Goal: Information Seeking & Learning: Learn about a topic

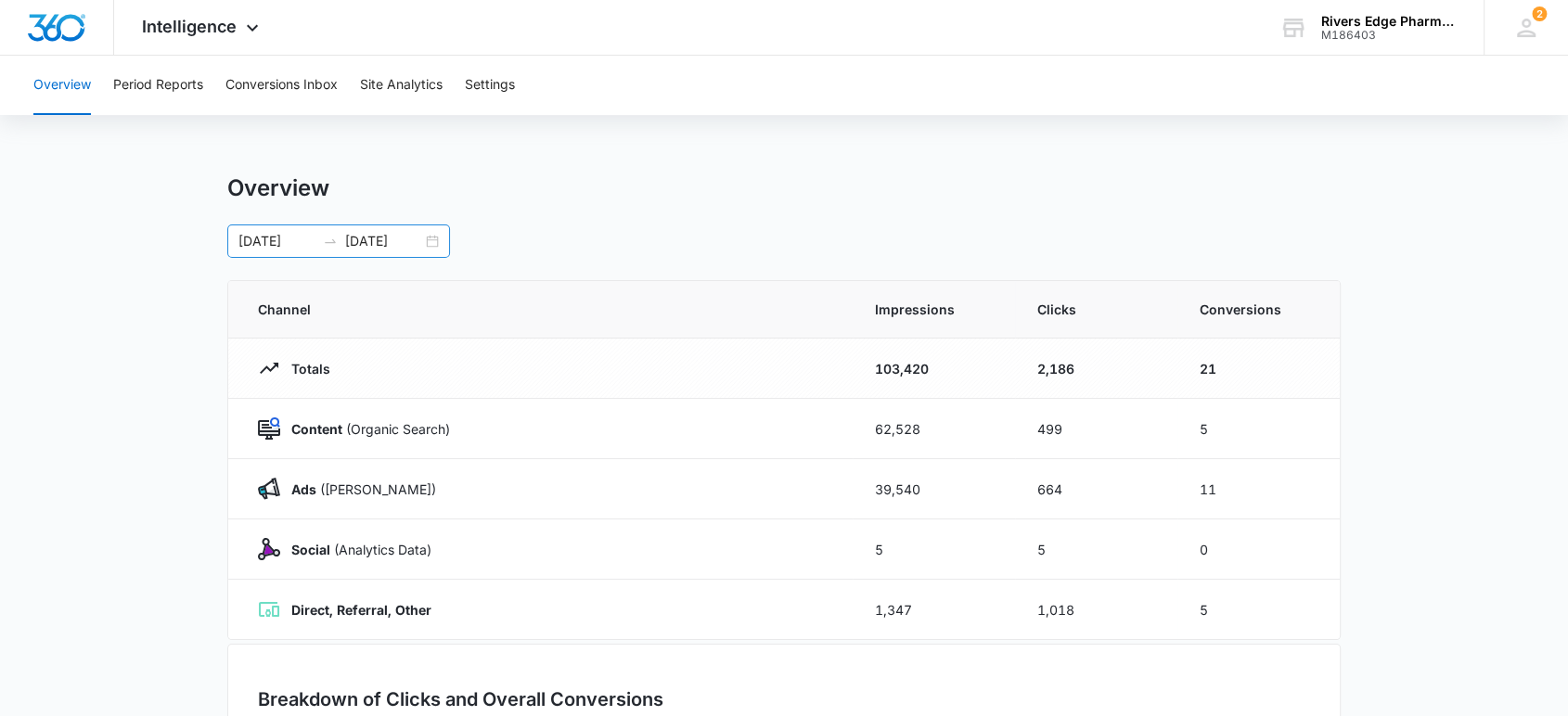
click at [342, 226] on div "[DATE] [DATE]" at bounding box center [338, 241] width 223 height 33
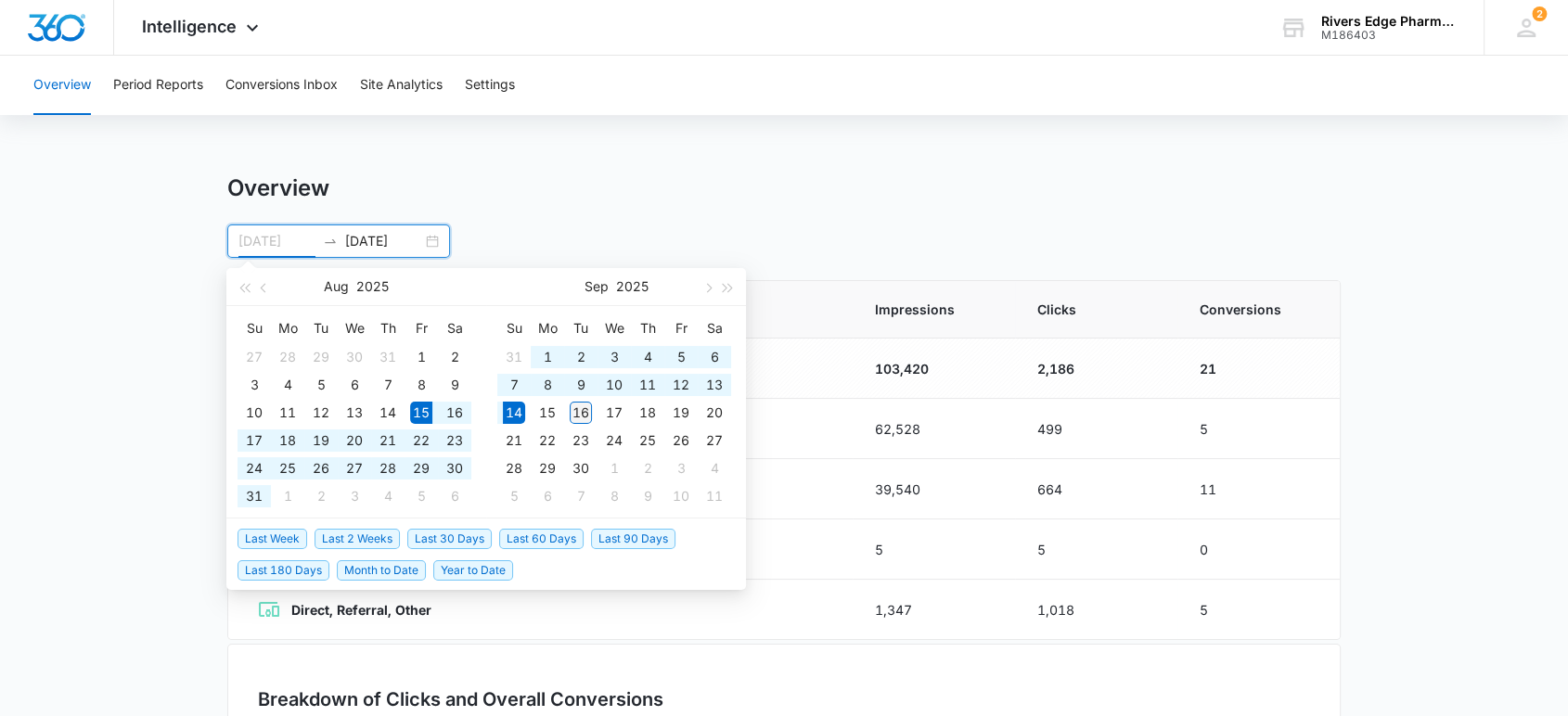
type input "[DATE]"
click at [573, 416] on div "16" at bounding box center [581, 413] width 23 height 23
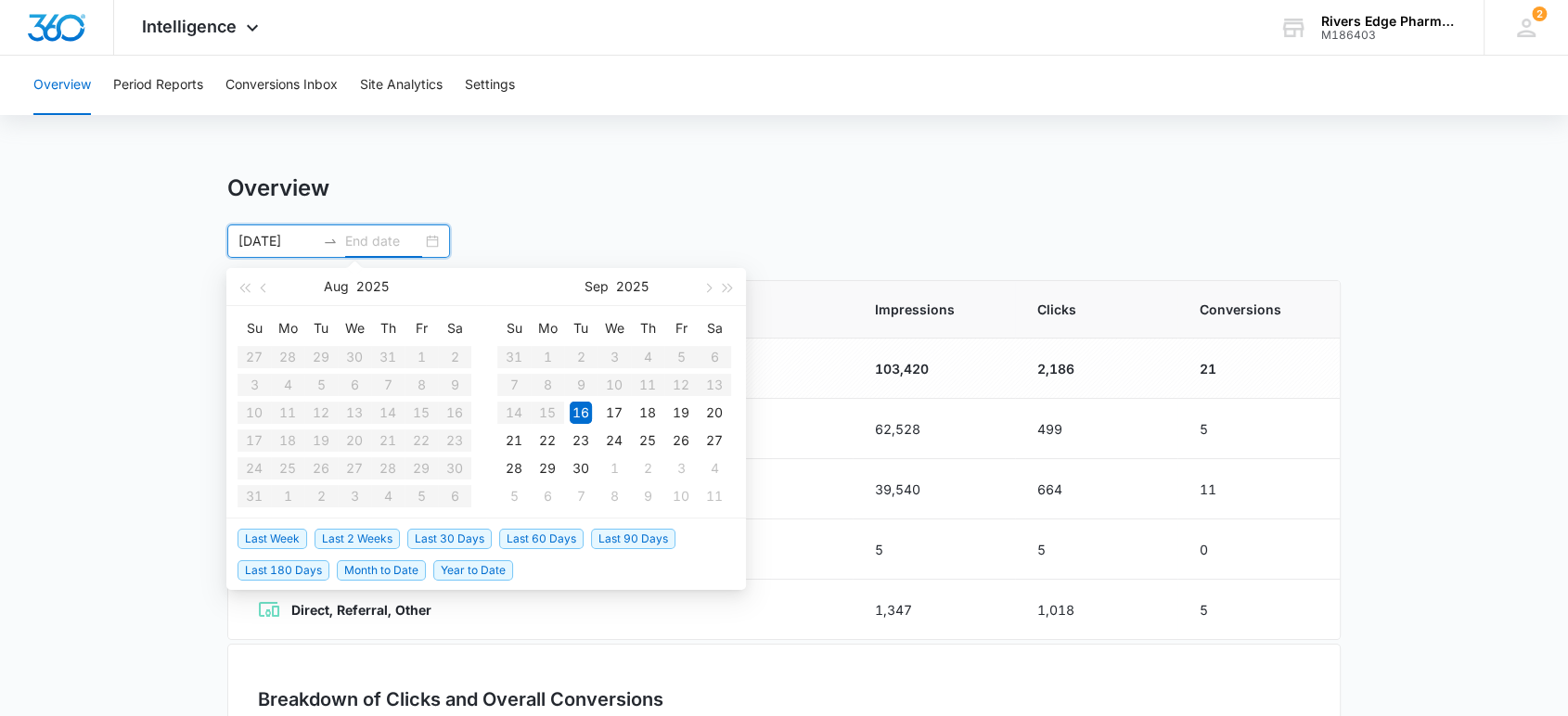
type input "[DATE]"
type input "09/29/2025"
type input "09/16/2025"
click at [583, 403] on div "16" at bounding box center [581, 413] width 23 height 23
type input "[DATE]"
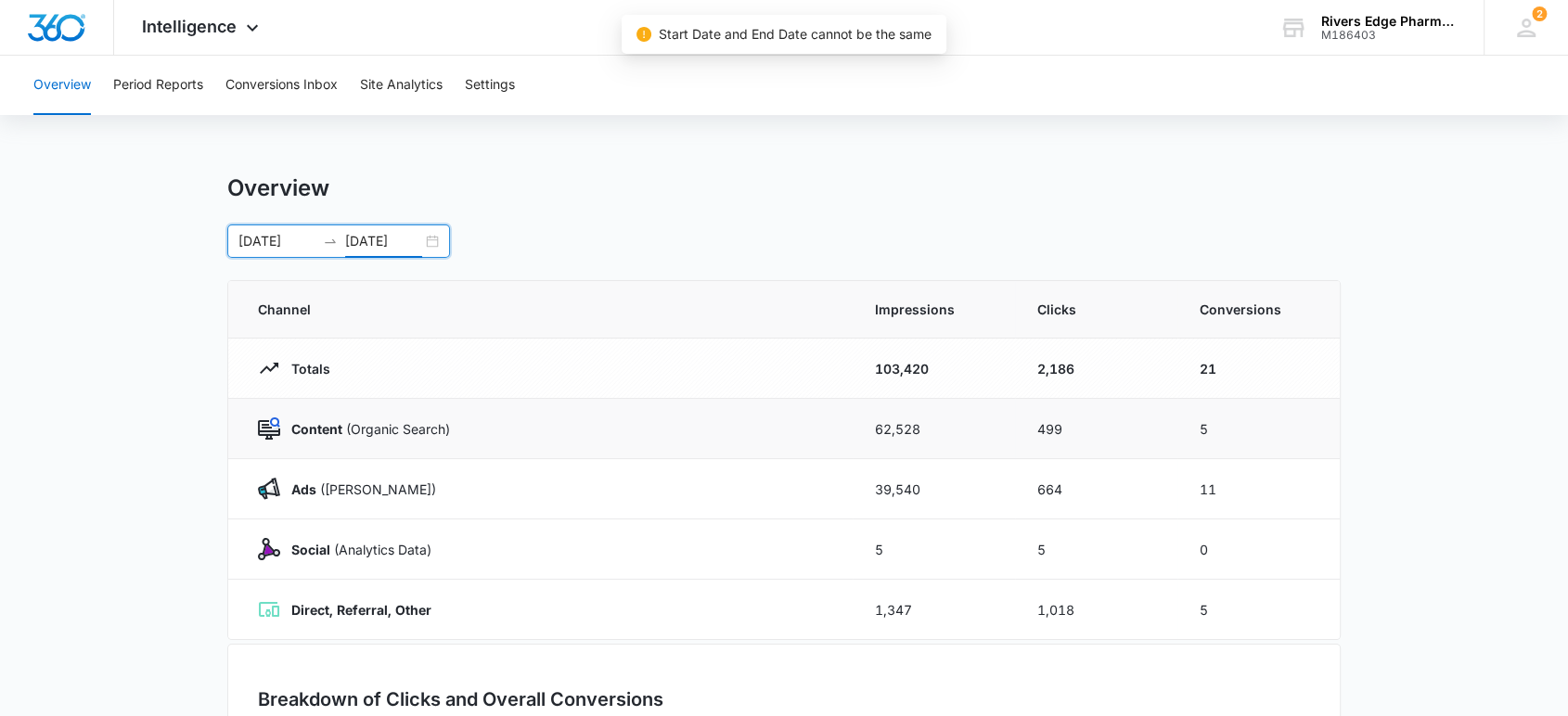
click at [581, 400] on td "Content (Organic Search)" at bounding box center [540, 429] width 625 height 60
click at [371, 239] on input "[DATE]" at bounding box center [383, 241] width 77 height 21
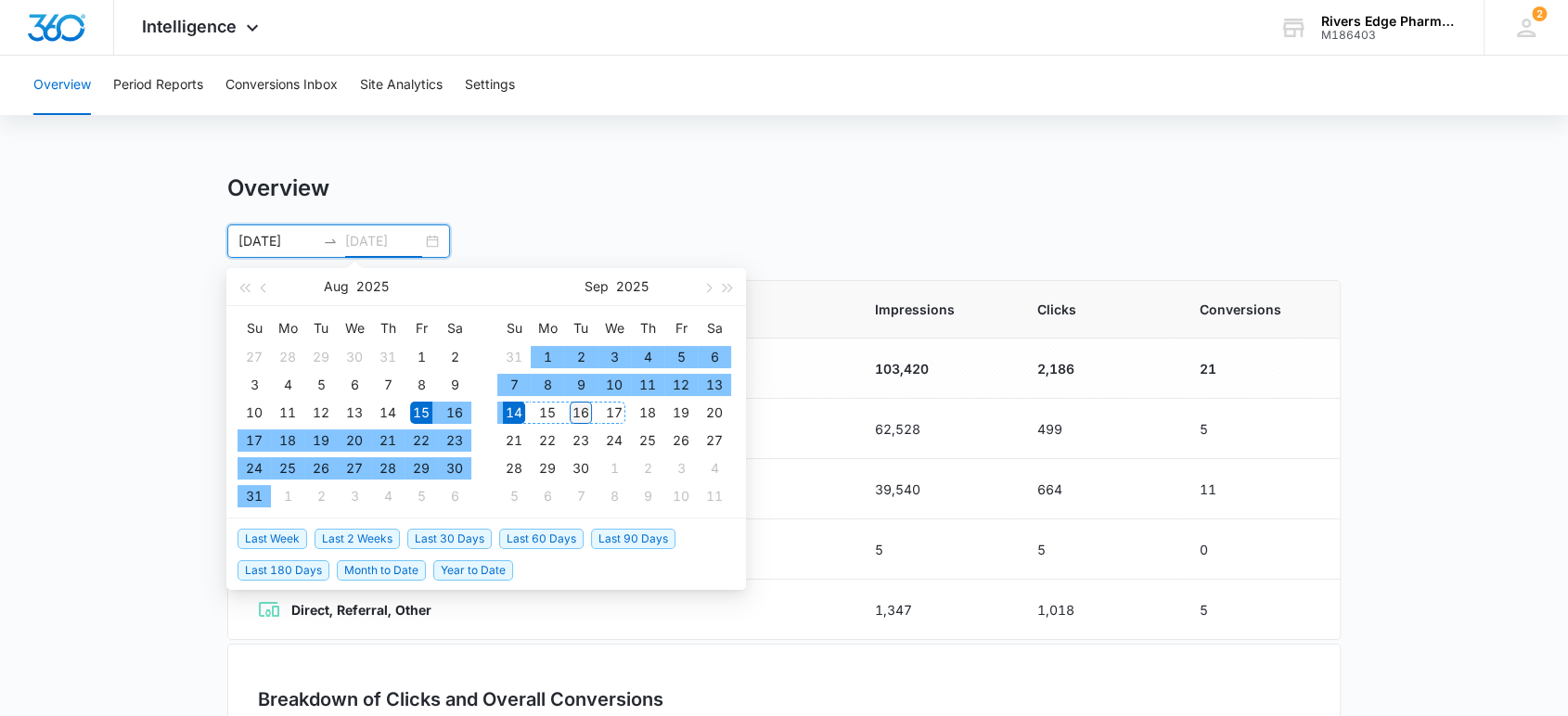
type input "09/16/2025"
click at [582, 409] on div "16" at bounding box center [581, 413] width 23 height 23
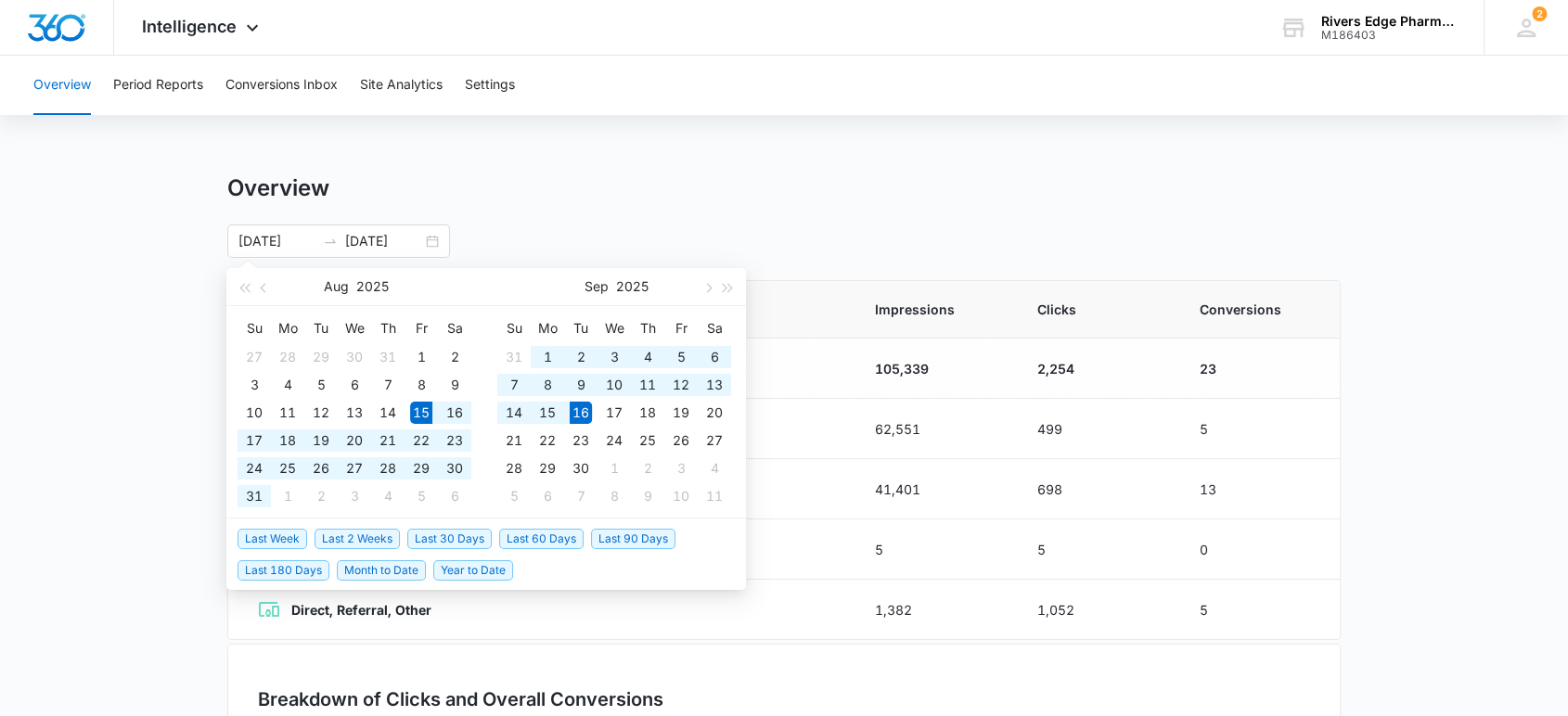
click at [597, 209] on div "Overview 08/15/2025 09/16/2025 Aug 2025 Su Mo Tu We Th Fr Sa 27 28 29 30 31 1 2…" at bounding box center [784, 216] width 1113 height 83
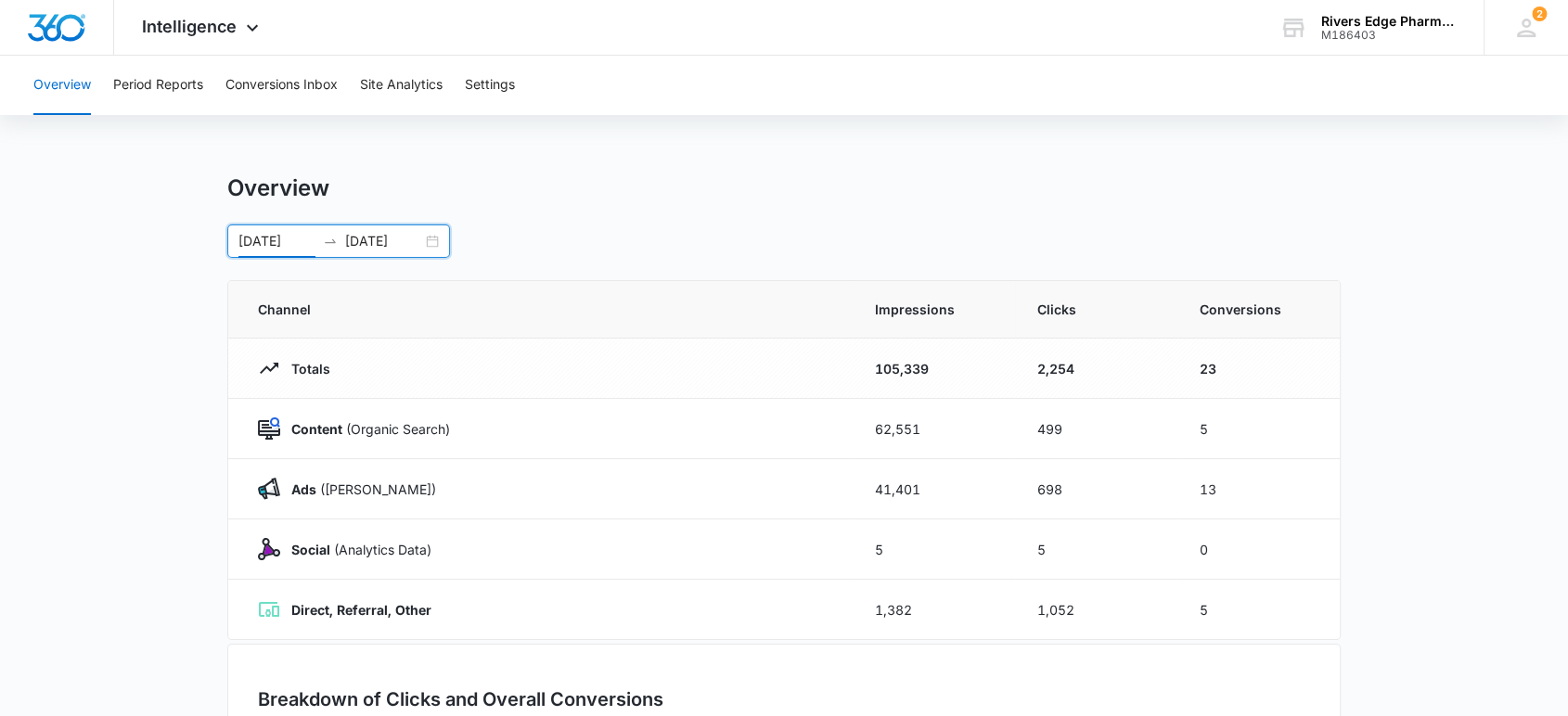
click at [289, 233] on input "[DATE]" at bounding box center [276, 241] width 77 height 21
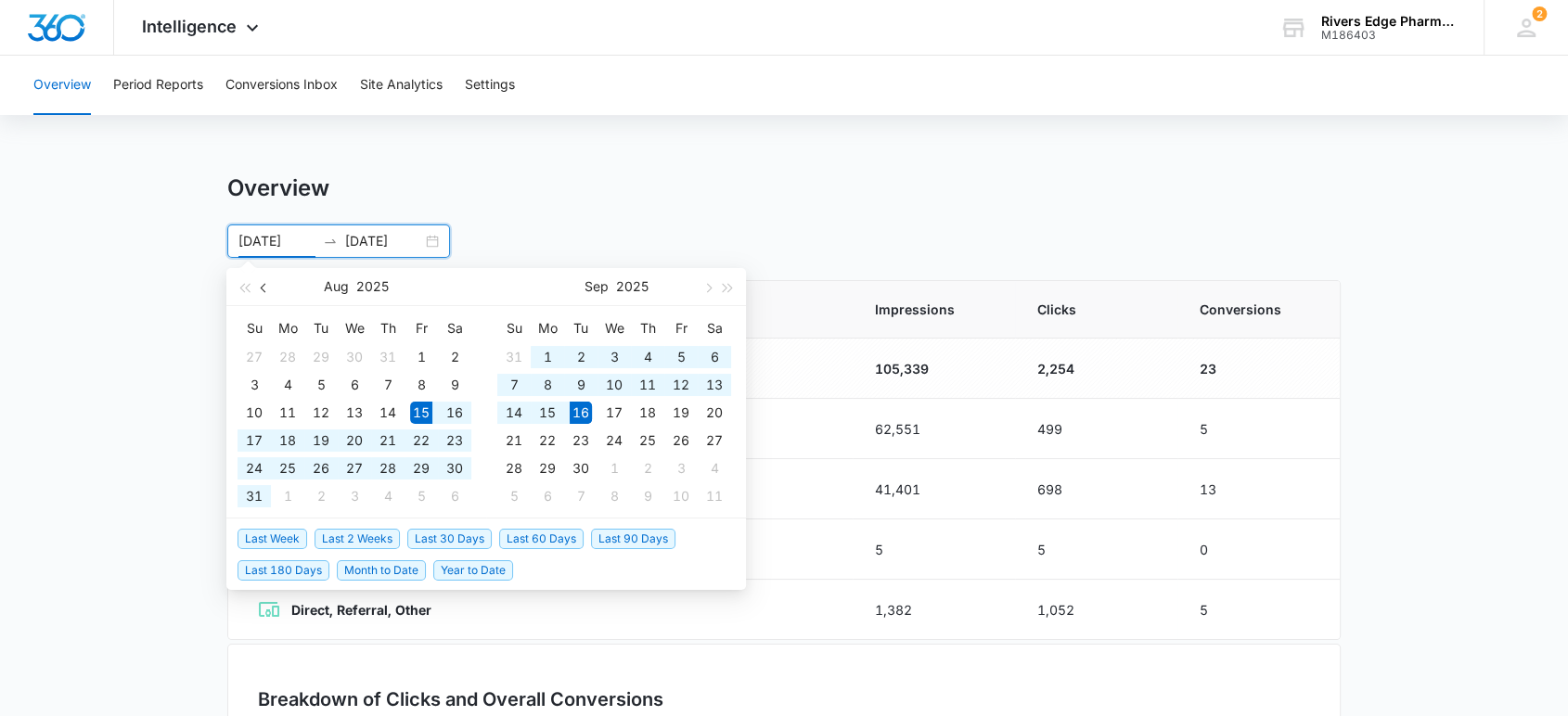
click at [261, 286] on span "button" at bounding box center [266, 287] width 9 height 9
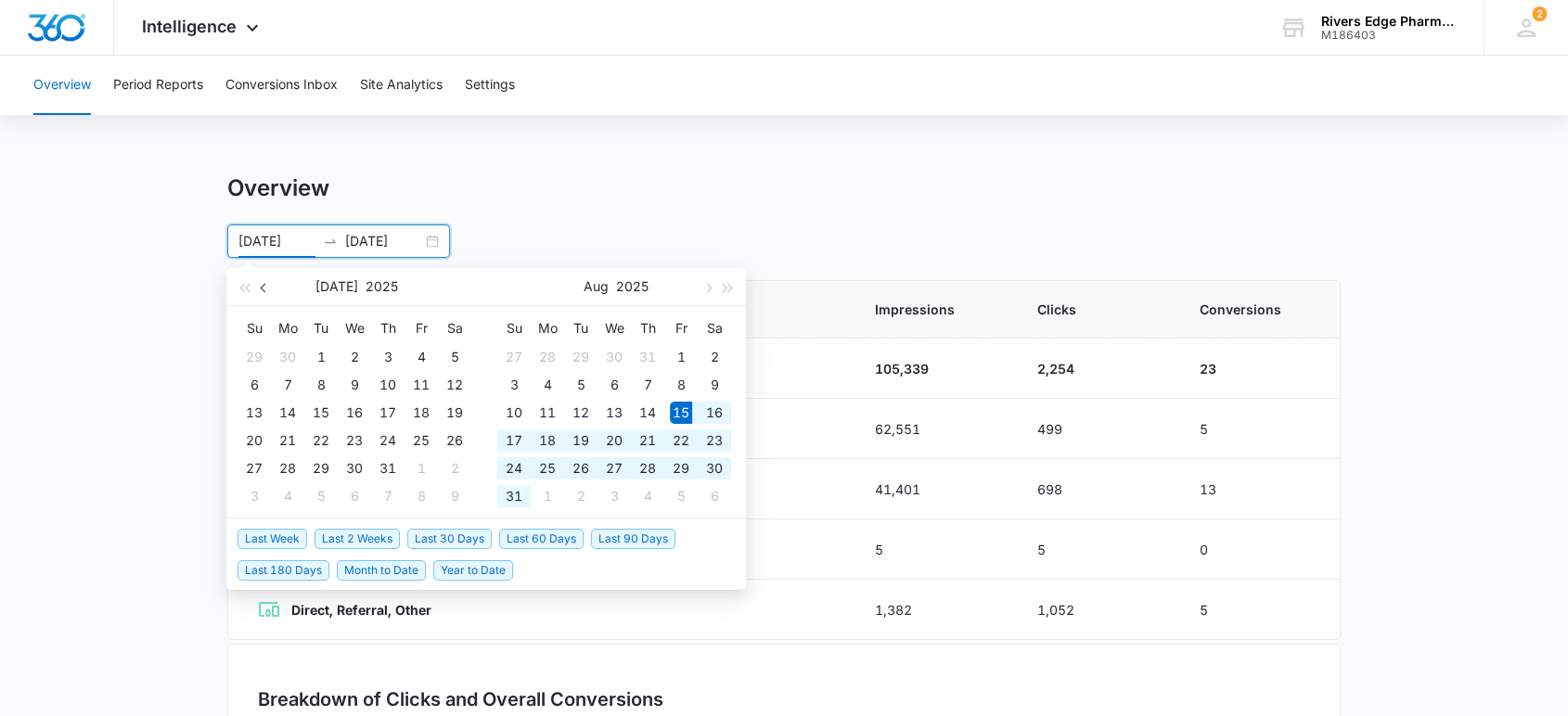
click at [261, 286] on span "button" at bounding box center [266, 287] width 9 height 9
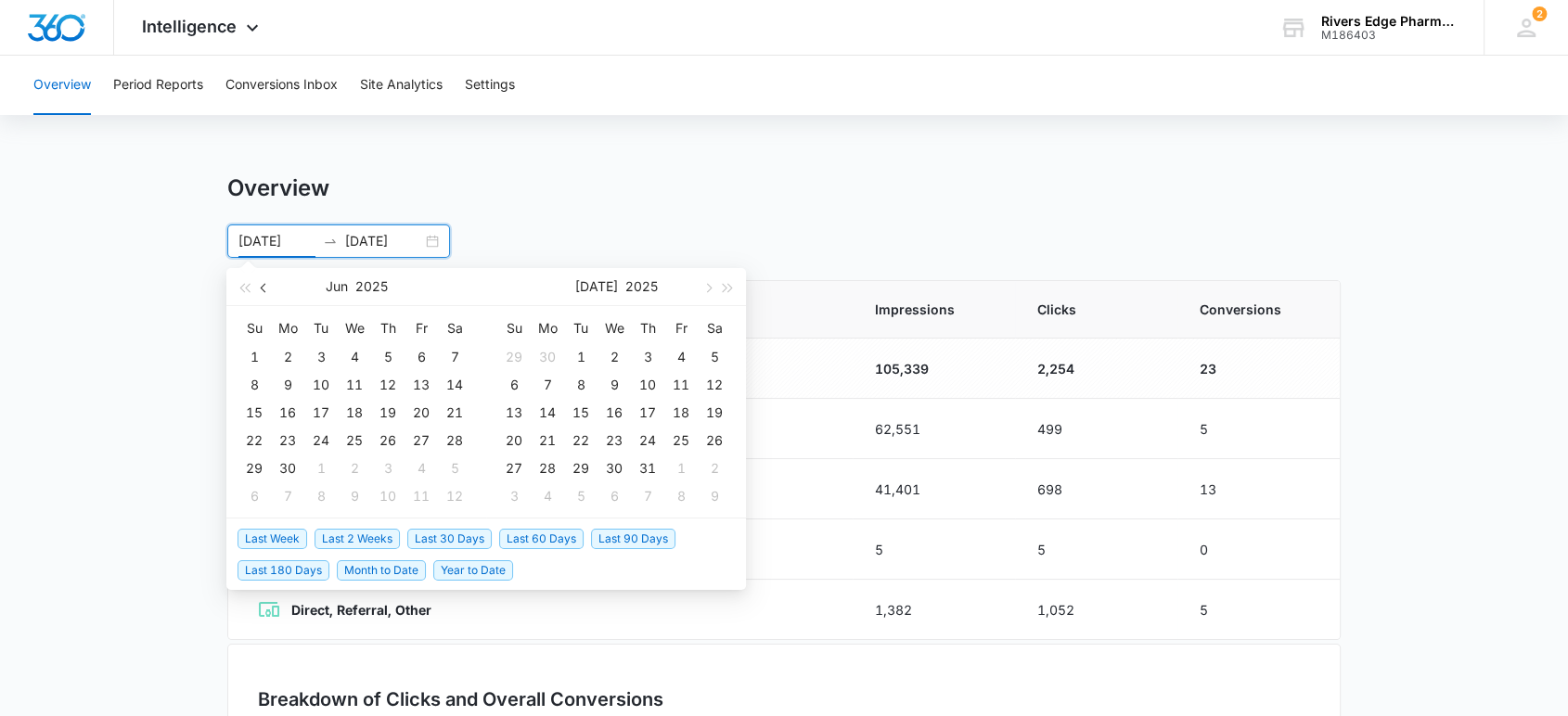
click at [261, 286] on span "button" at bounding box center [266, 287] width 9 height 9
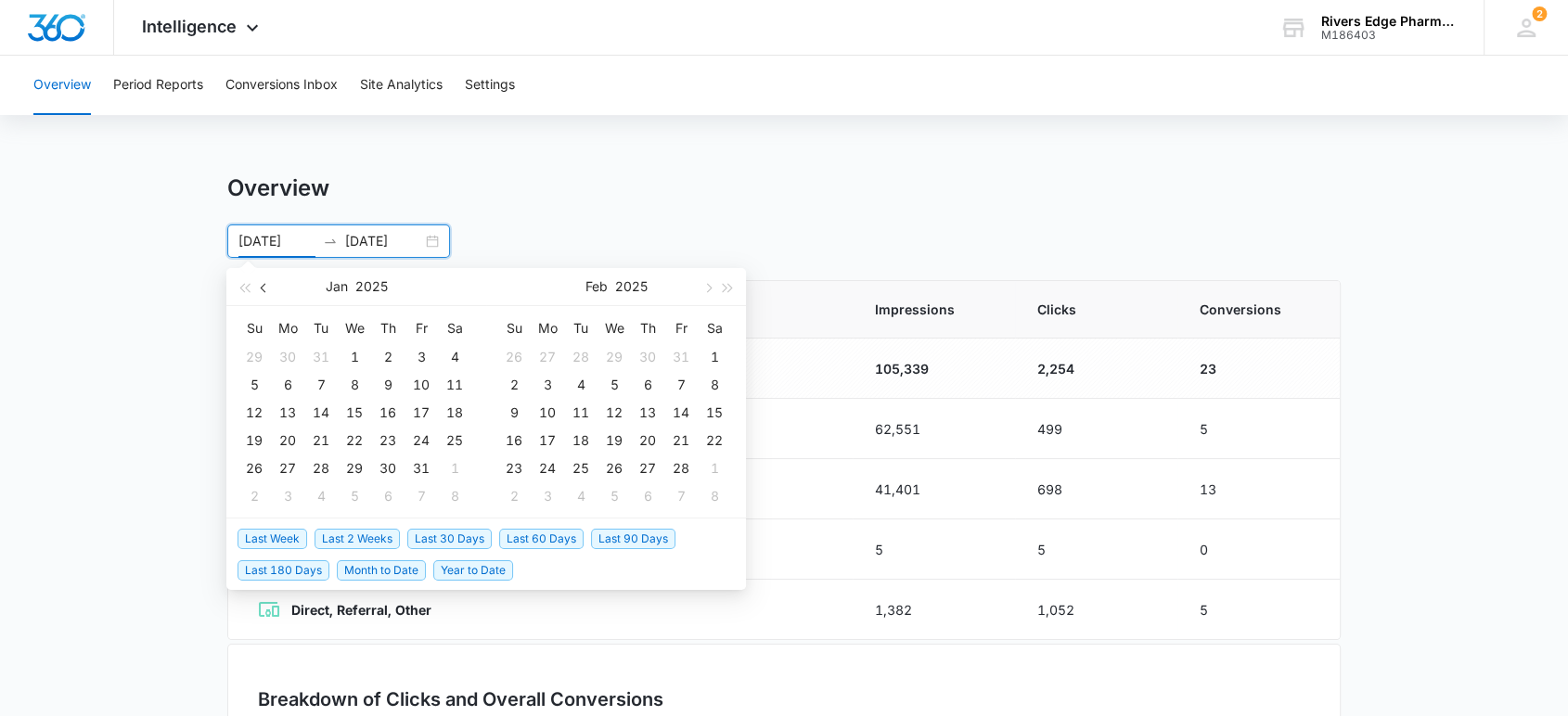
click at [261, 286] on span "button" at bounding box center [266, 287] width 9 height 9
click at [710, 281] on button "button" at bounding box center [707, 286] width 21 height 37
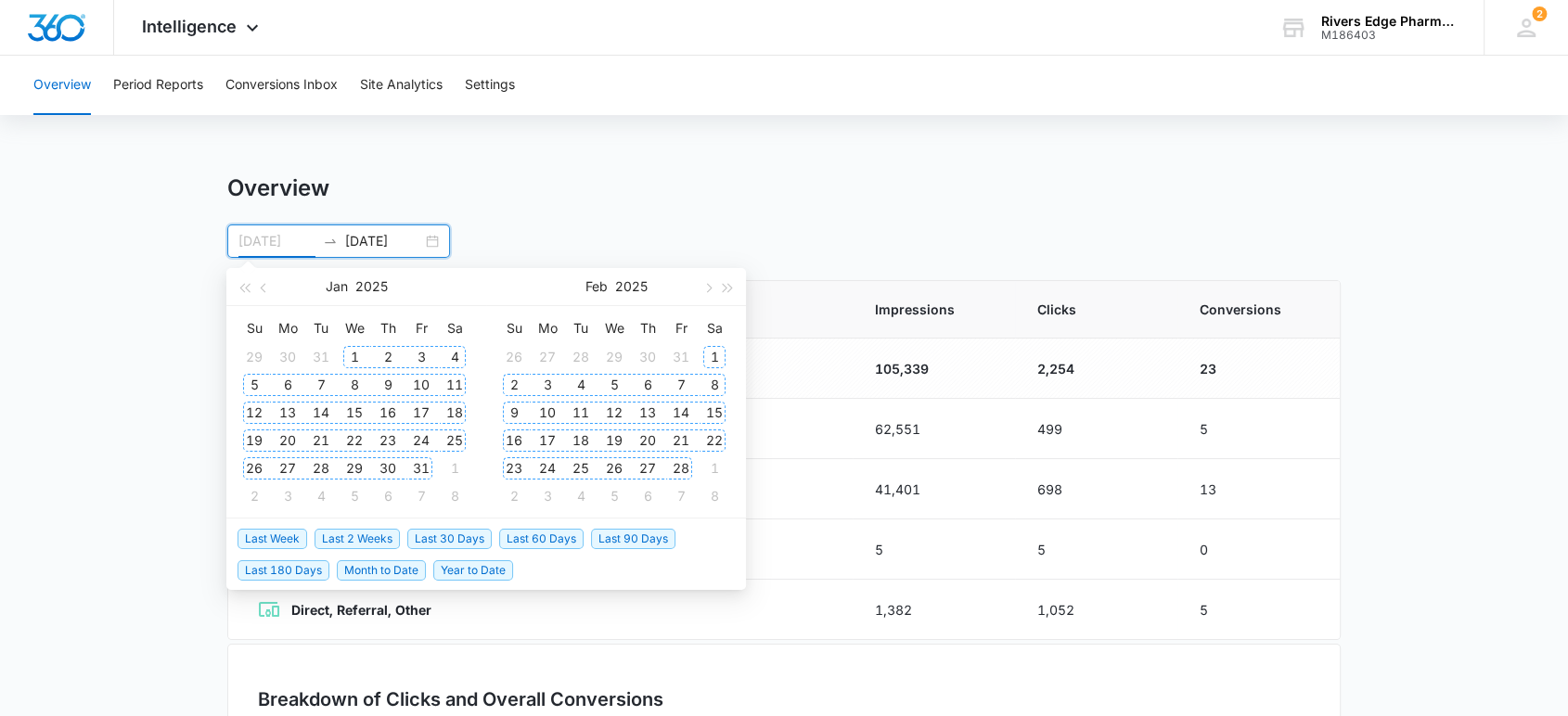
click at [353, 352] on div "1" at bounding box center [354, 357] width 23 height 23
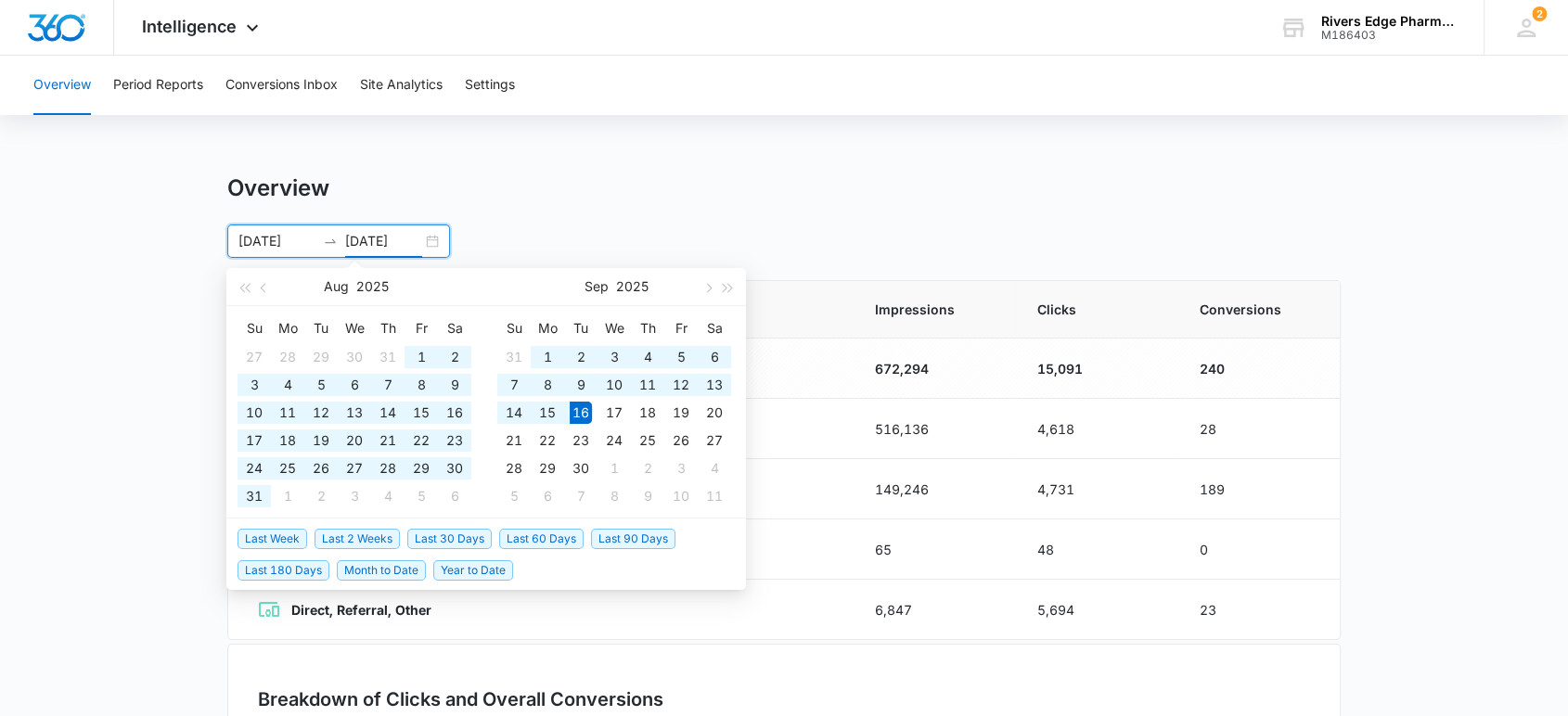
click at [579, 182] on div "Overview" at bounding box center [784, 188] width 1113 height 27
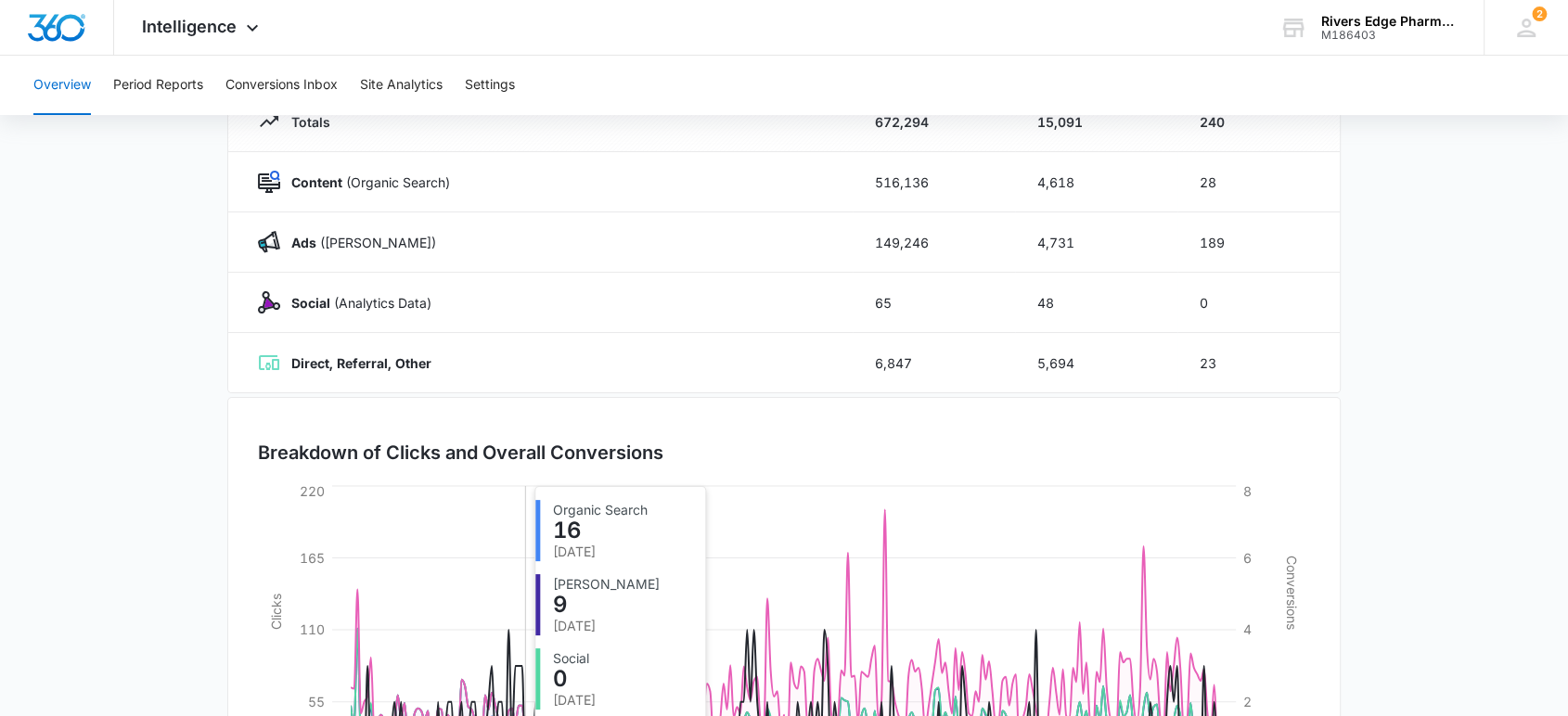
scroll to position [224, 0]
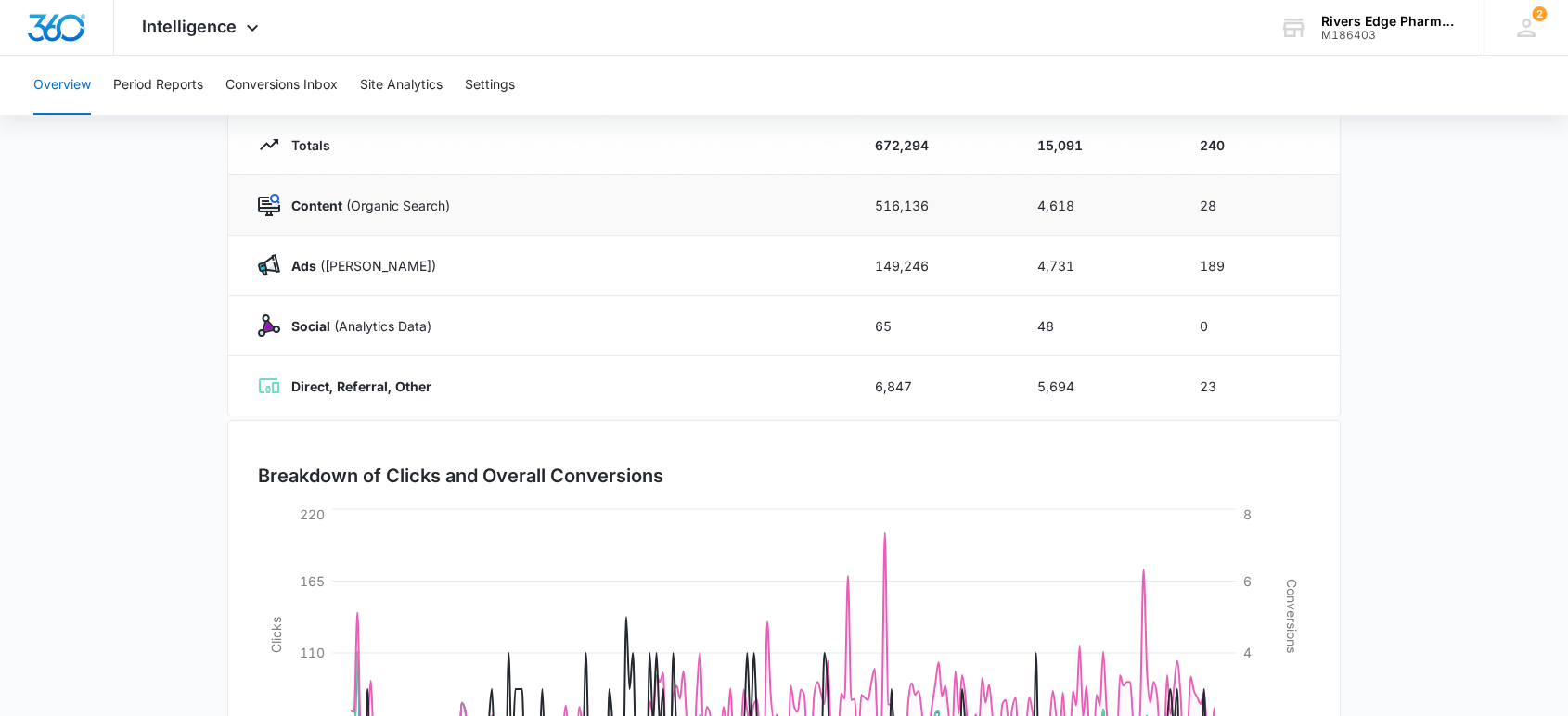
click at [500, 209] on div "Content (Organic Search)" at bounding box center [544, 205] width 573 height 23
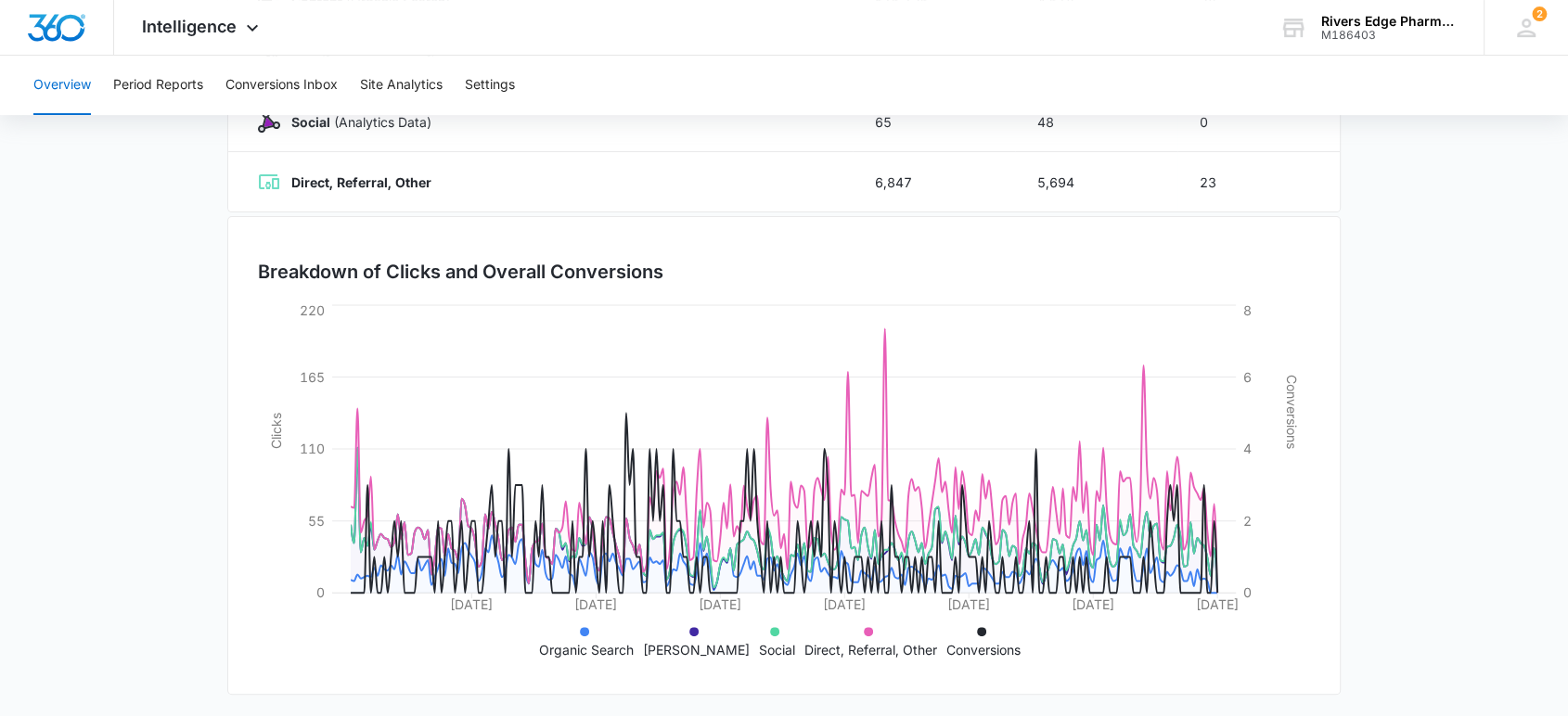
scroll to position [430, 0]
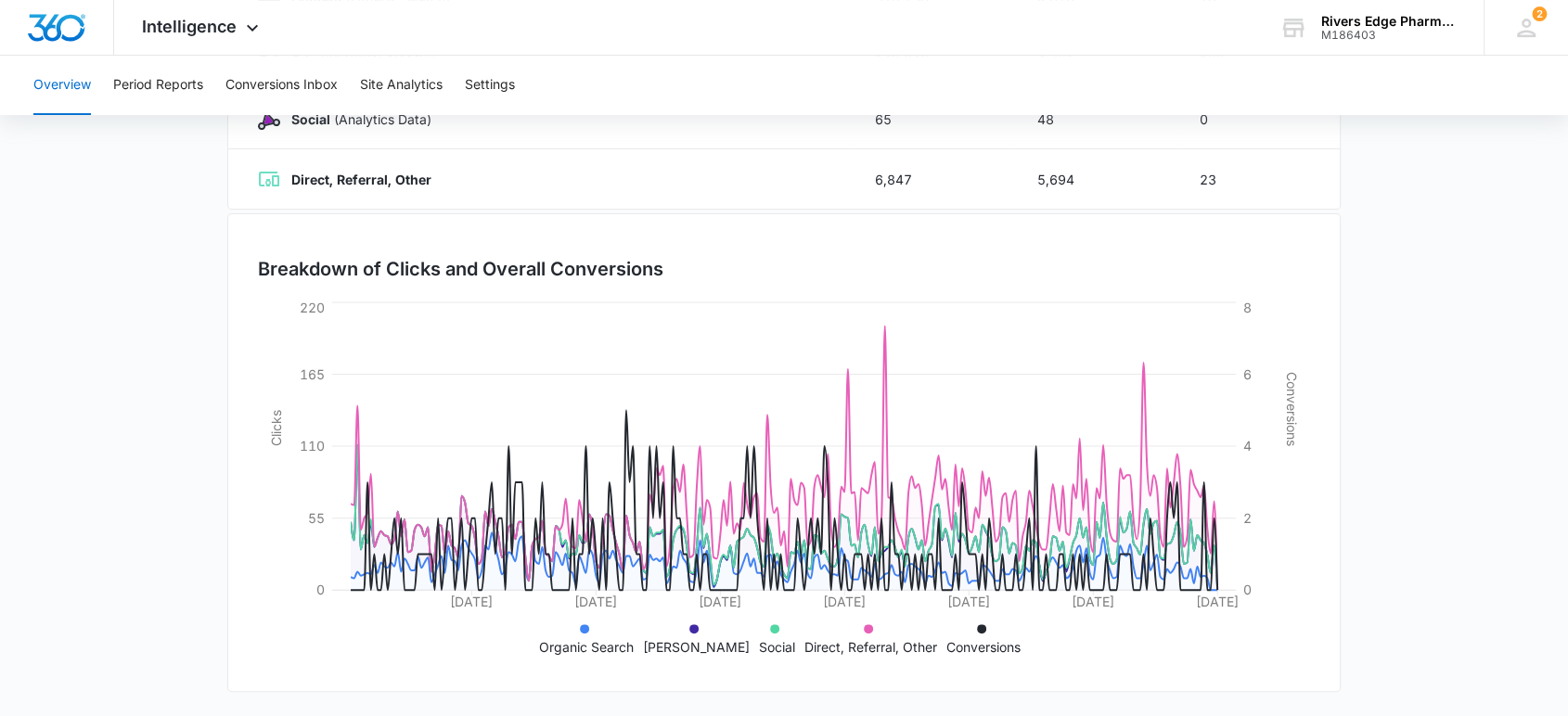
click at [589, 624] on icon at bounding box center [584, 629] width 9 height 9
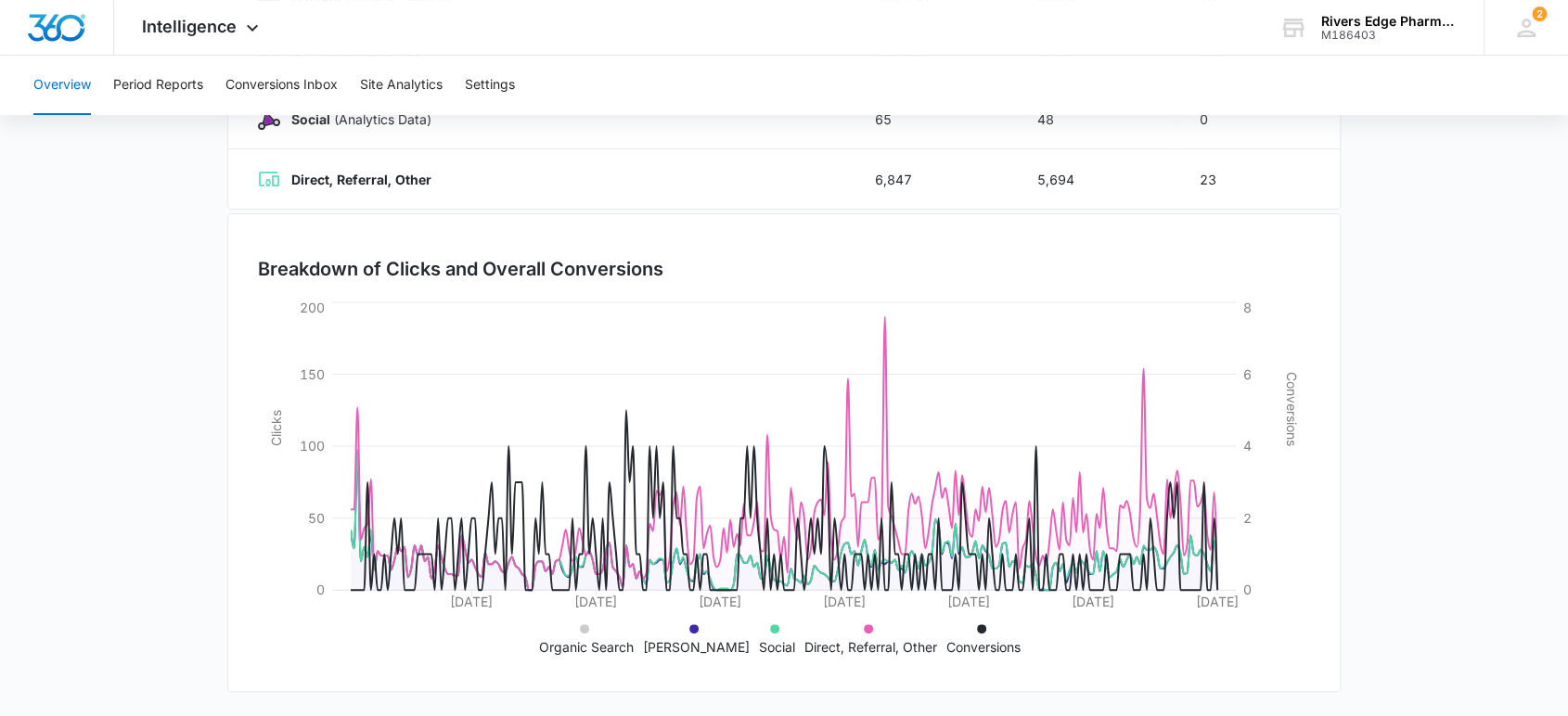
click at [684, 624] on li "[PERSON_NAME]" at bounding box center [696, 637] width 107 height 39
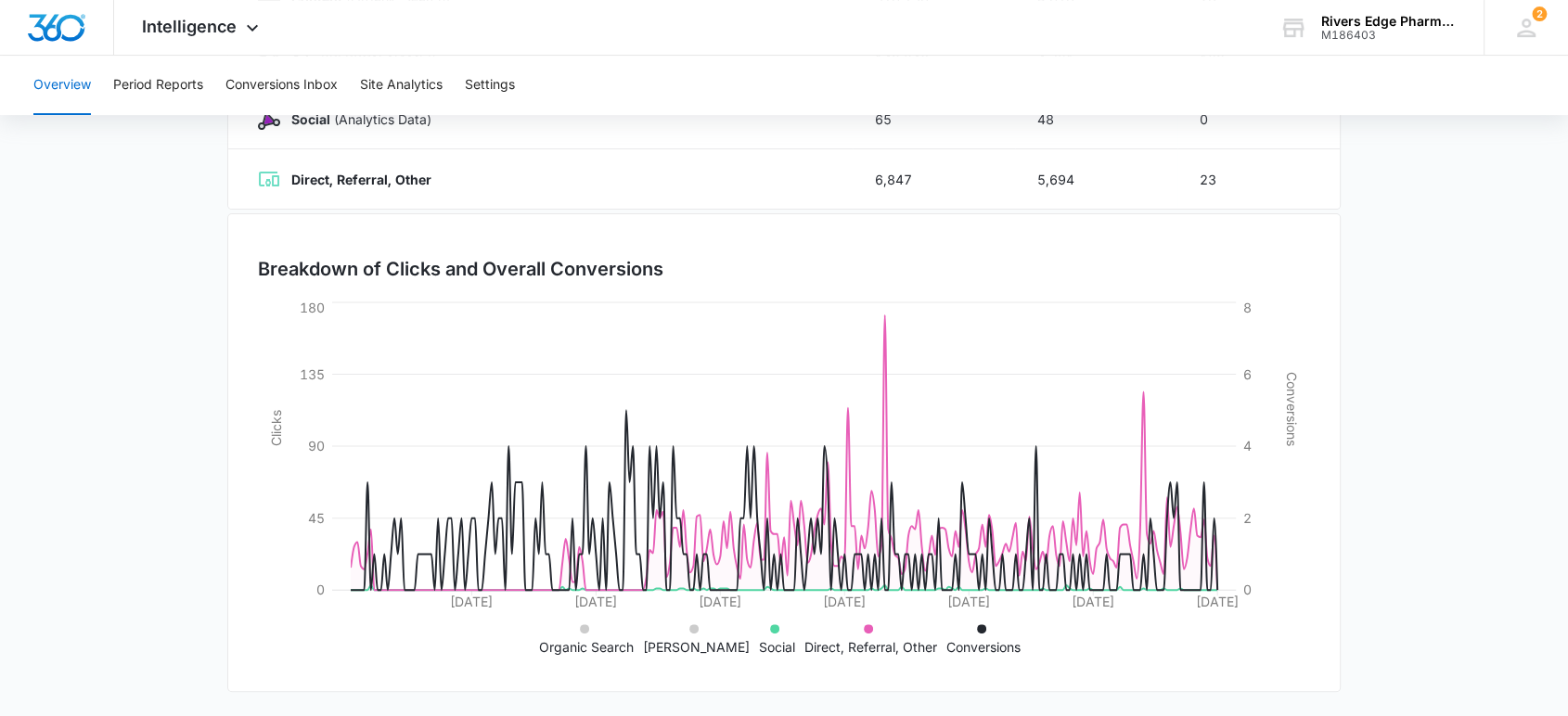
click at [765, 622] on li "Social" at bounding box center [777, 637] width 36 height 39
click at [868, 627] on li "Direct, Referral, Other" at bounding box center [870, 637] width 132 height 39
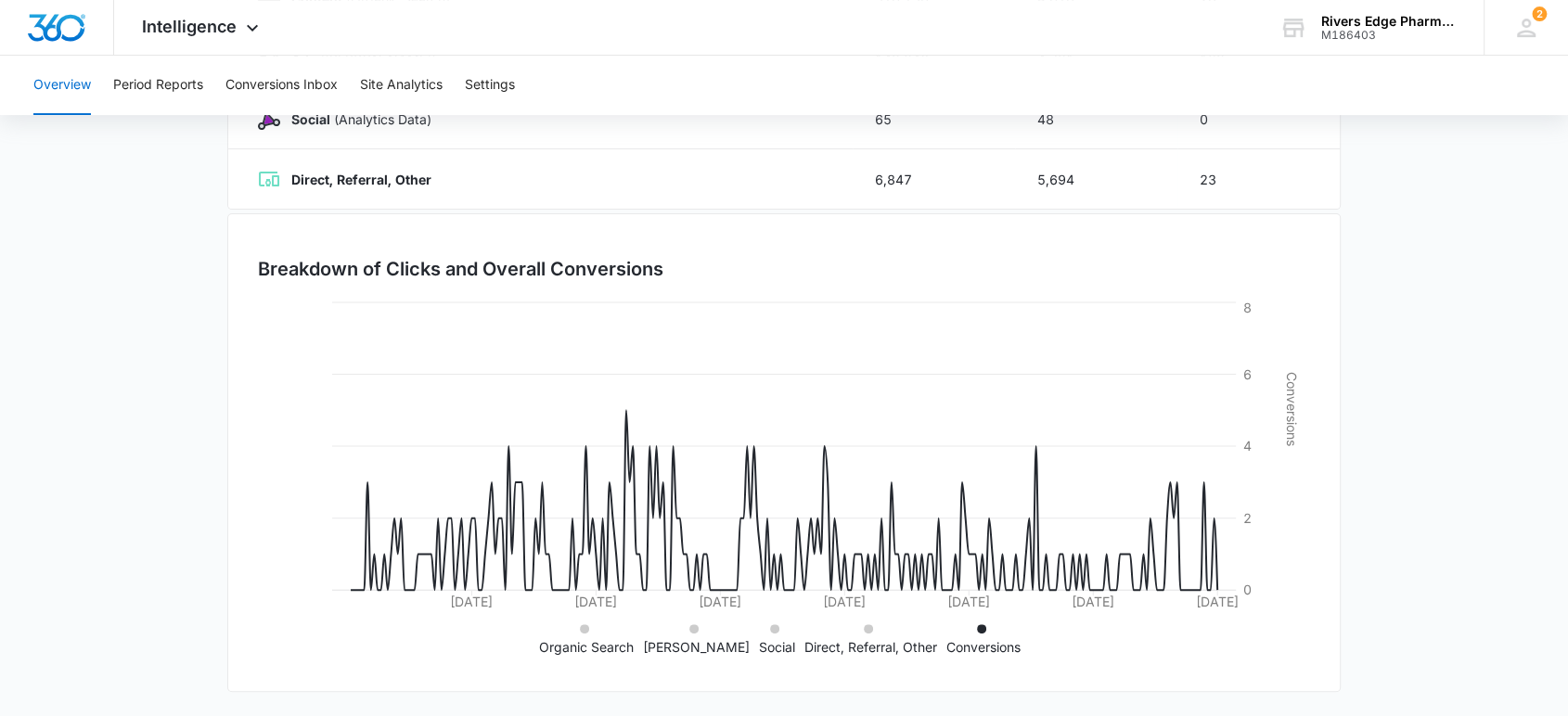
click at [977, 627] on icon at bounding box center [982, 629] width 9 height 9
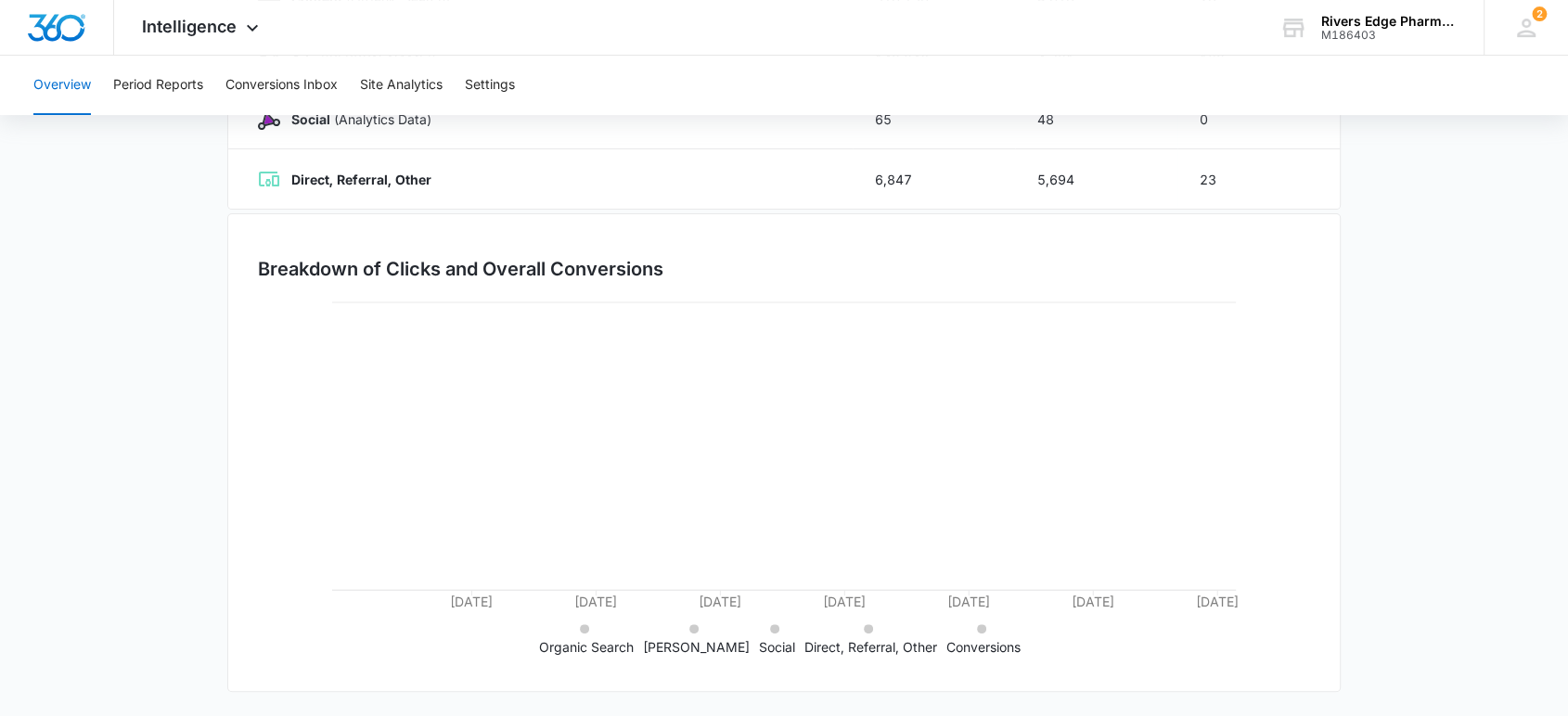
click at [581, 637] on p "Organic Search" at bounding box center [586, 646] width 95 height 20
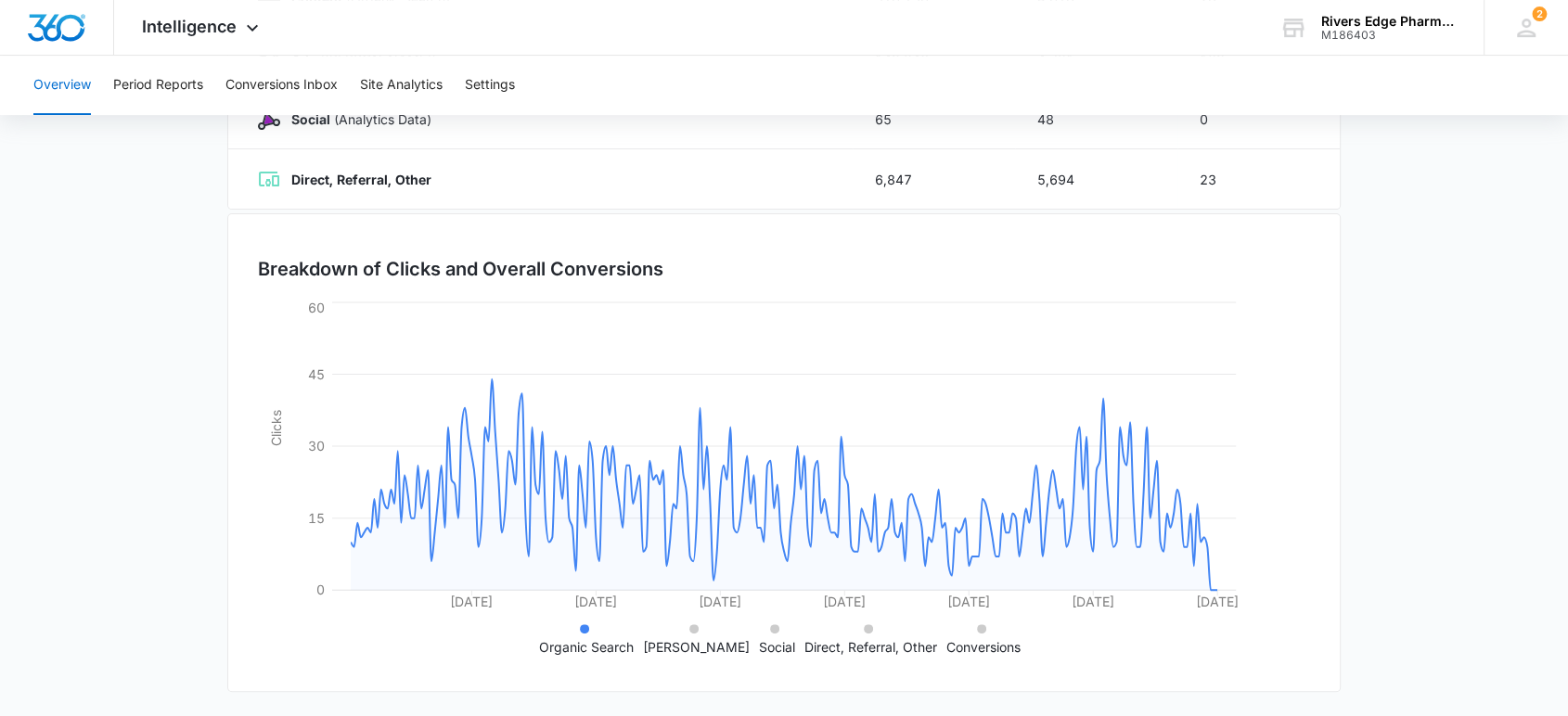
click at [583, 634] on li "Organic Search" at bounding box center [586, 637] width 95 height 39
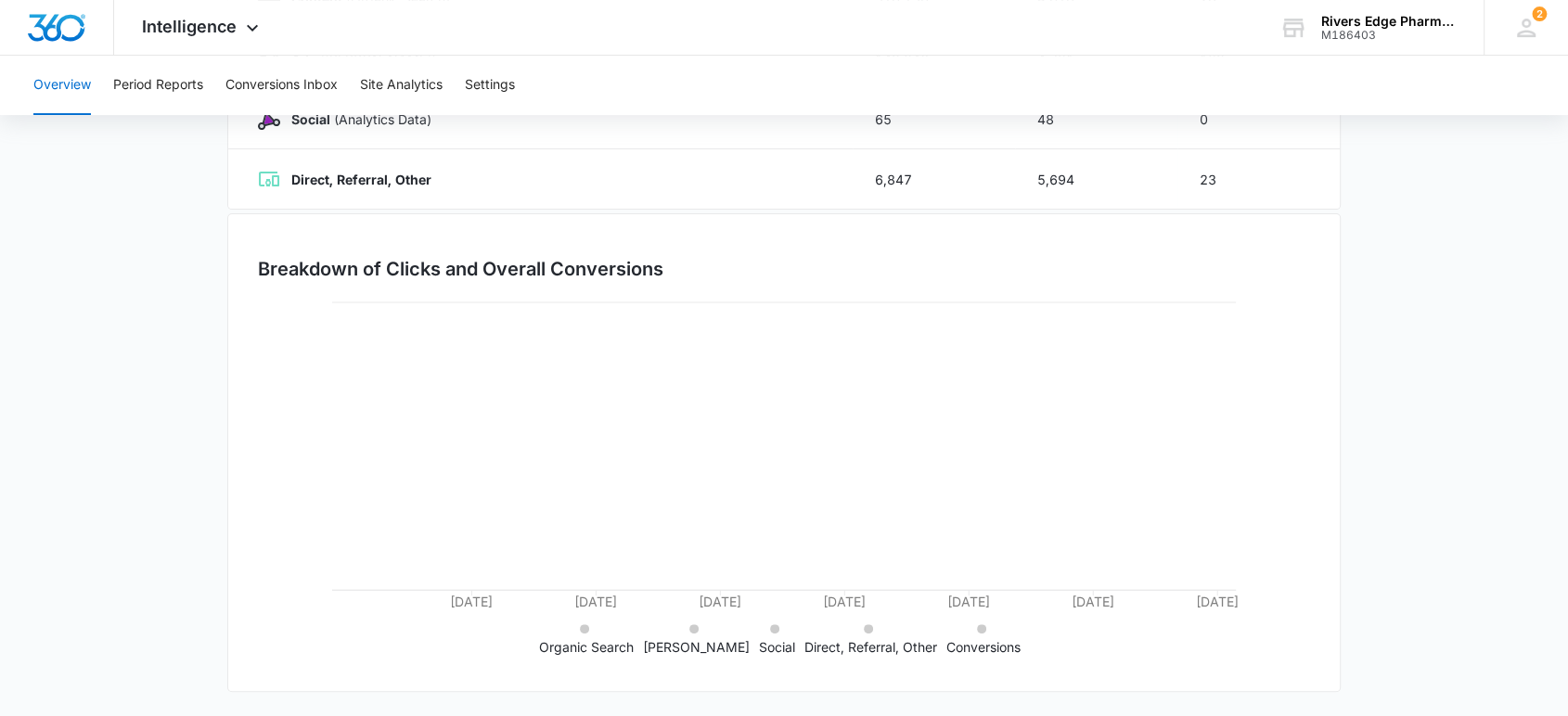
click at [700, 624] on li "[PERSON_NAME]" at bounding box center [696, 637] width 107 height 39
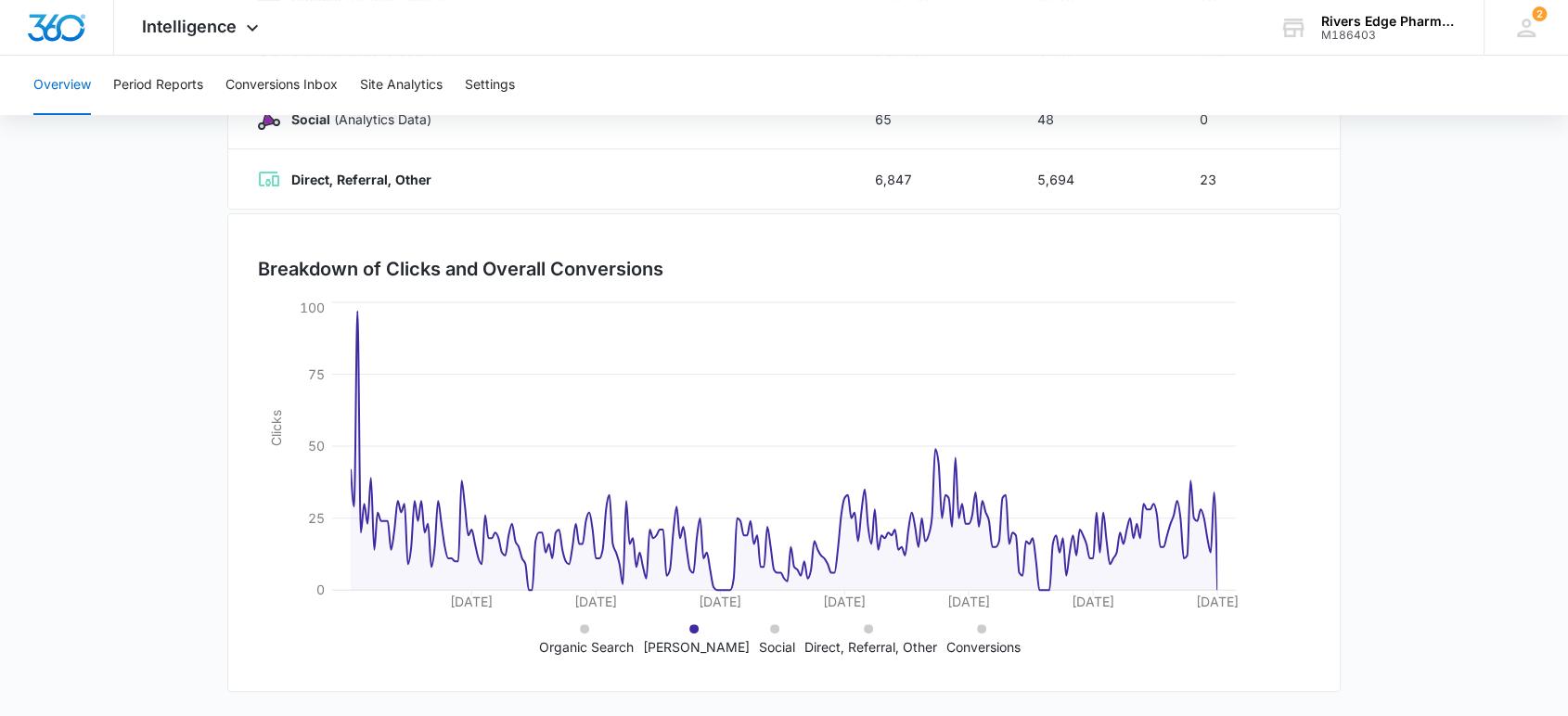
click at [695, 624] on icon at bounding box center [694, 629] width 9 height 9
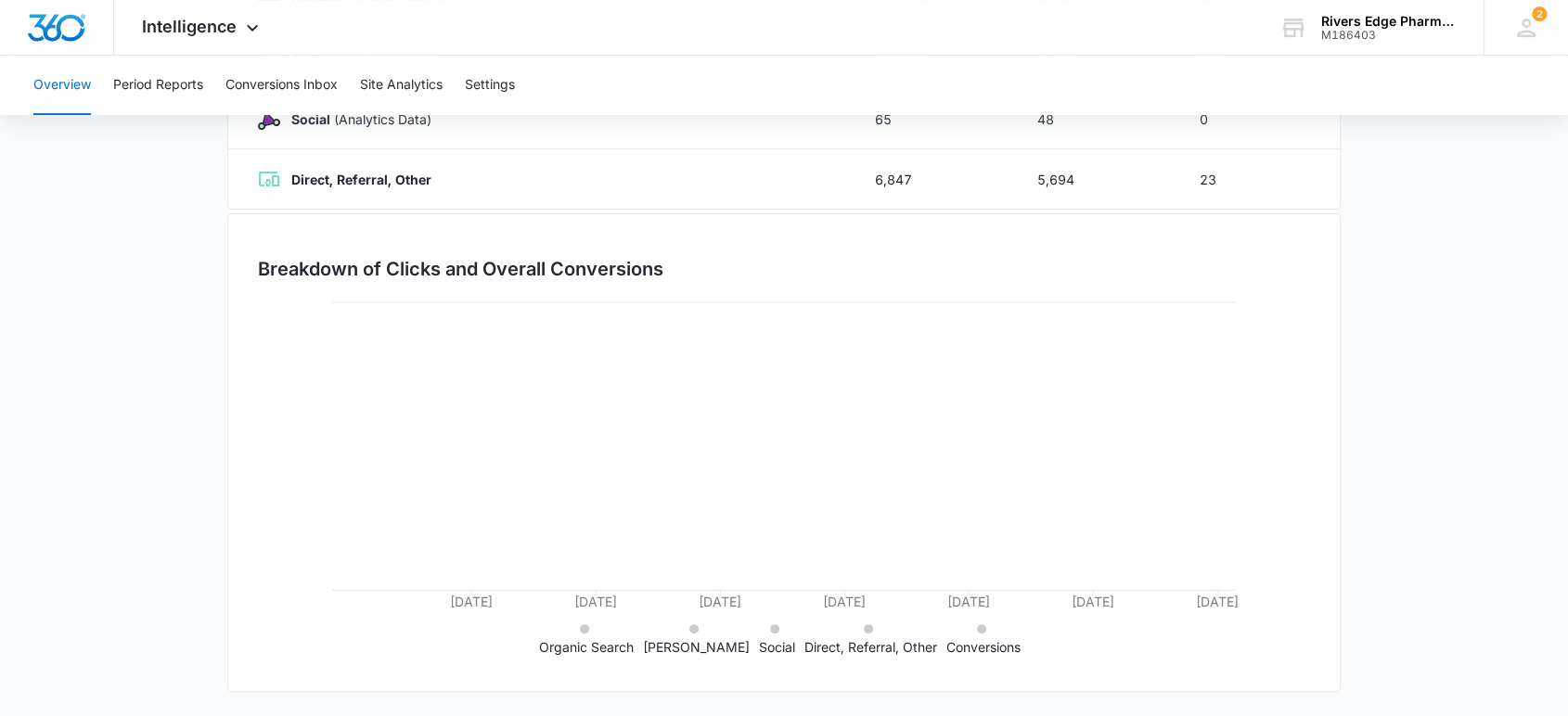
click at [770, 625] on icon at bounding box center [775, 629] width 9 height 9
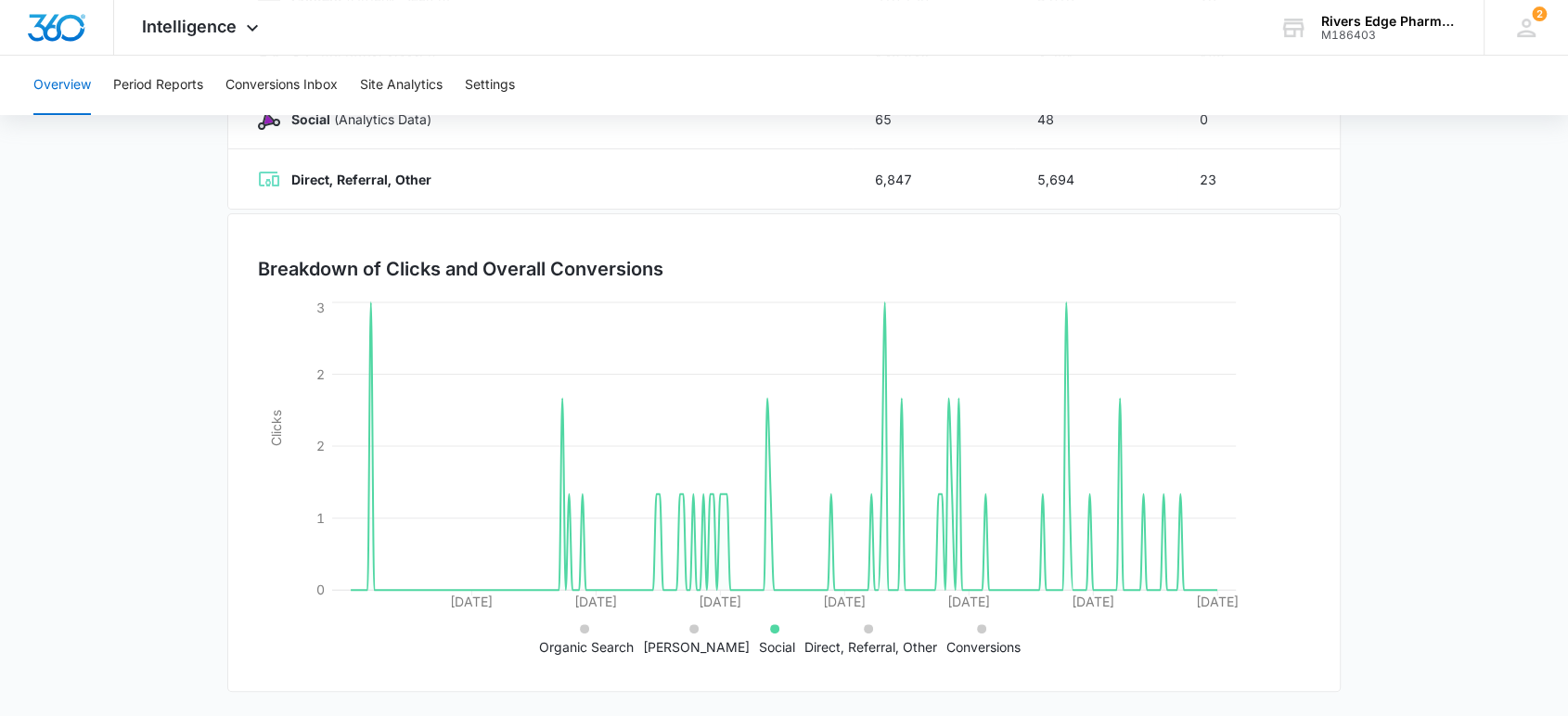
click at [770, 625] on icon at bounding box center [775, 629] width 9 height 9
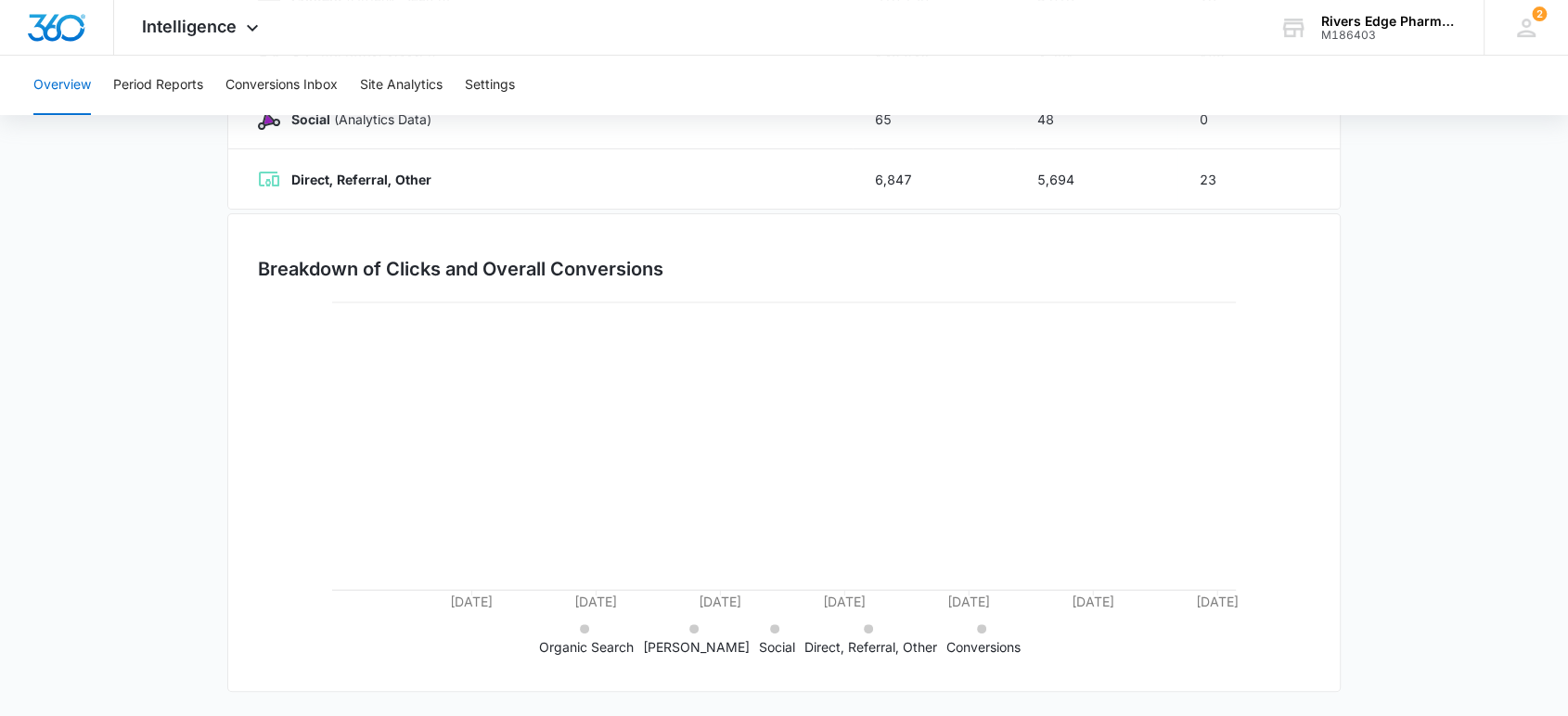
click at [864, 630] on icon at bounding box center [869, 629] width 9 height 9
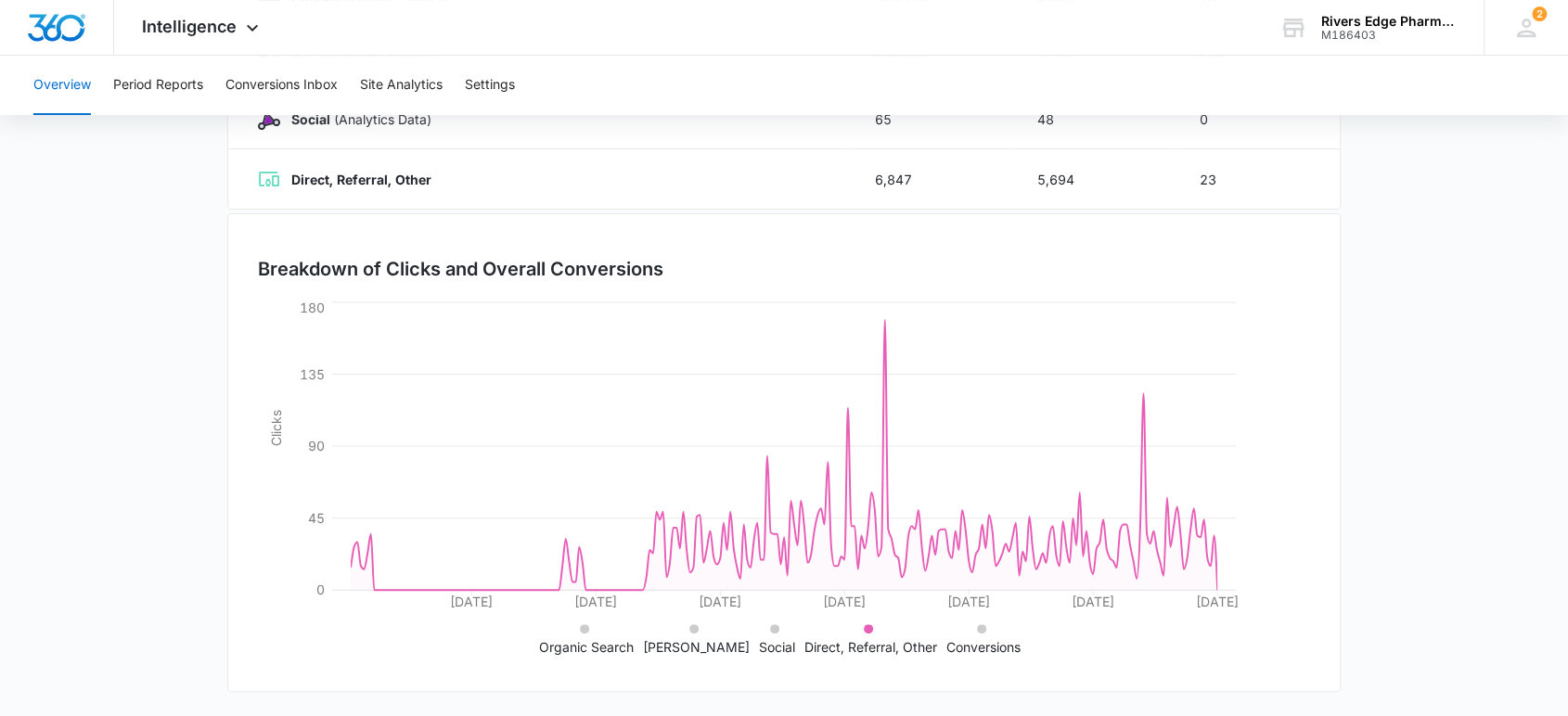
click at [845, 630] on li "Direct, Referral, Other" at bounding box center [870, 637] width 132 height 39
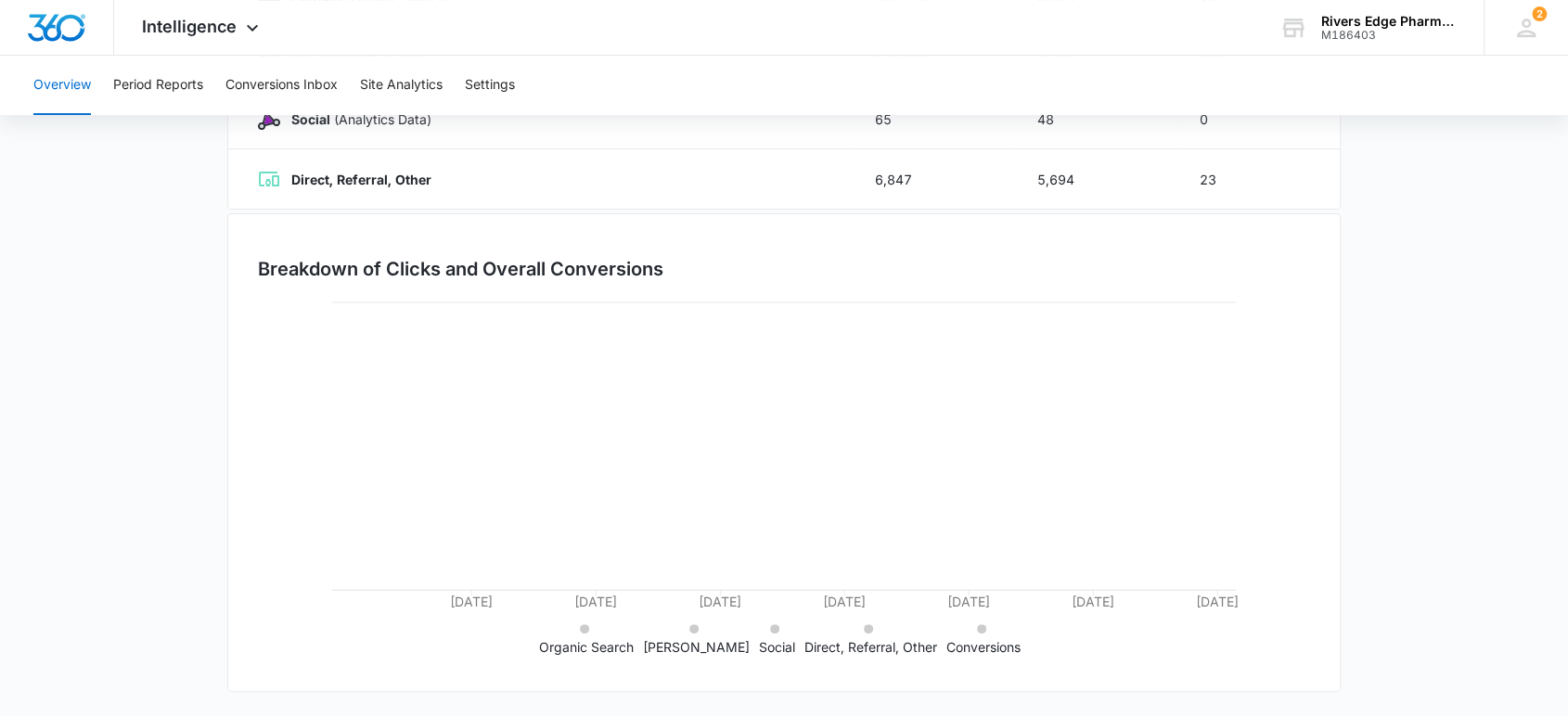
click at [968, 632] on li "Conversions" at bounding box center [983, 637] width 75 height 39
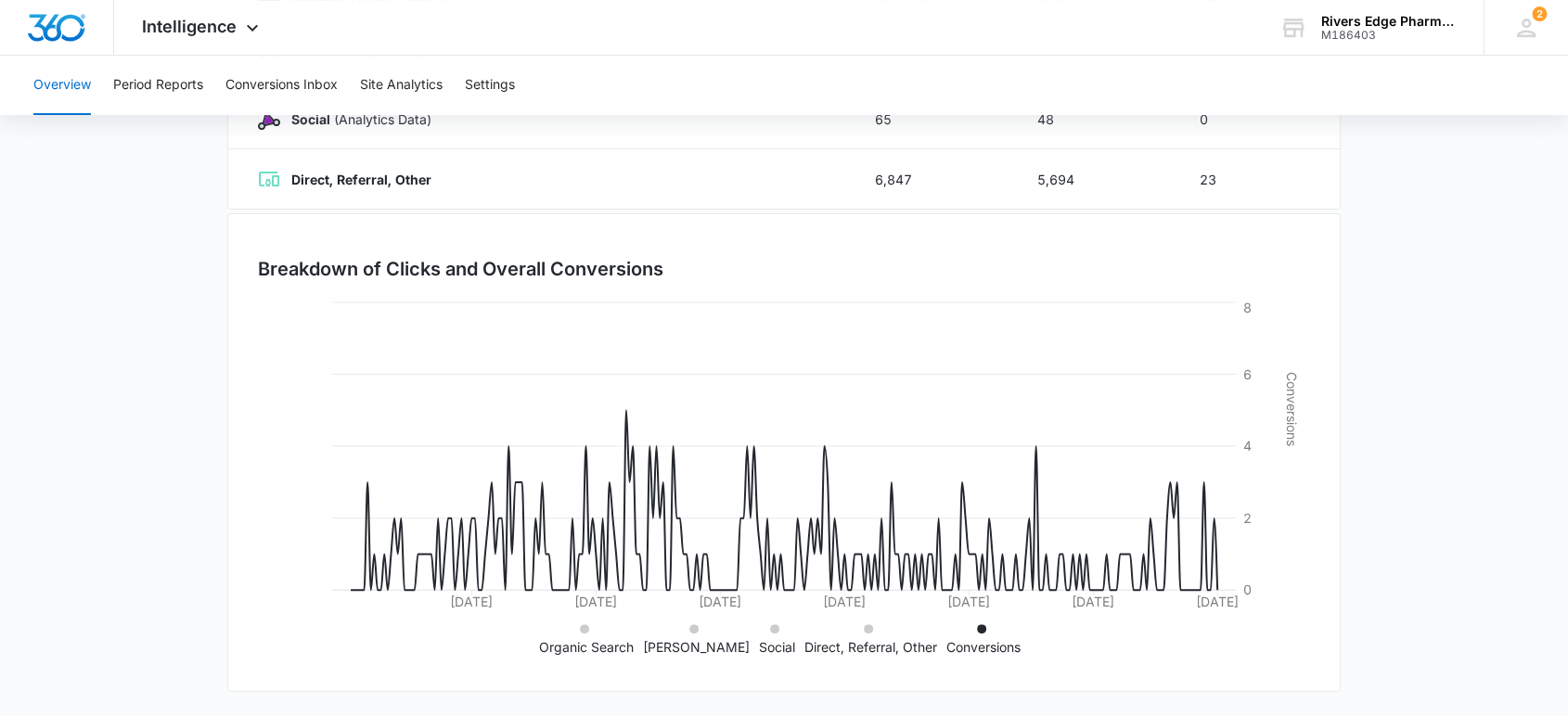
click at [594, 625] on li "Organic Search" at bounding box center [586, 637] width 95 height 39
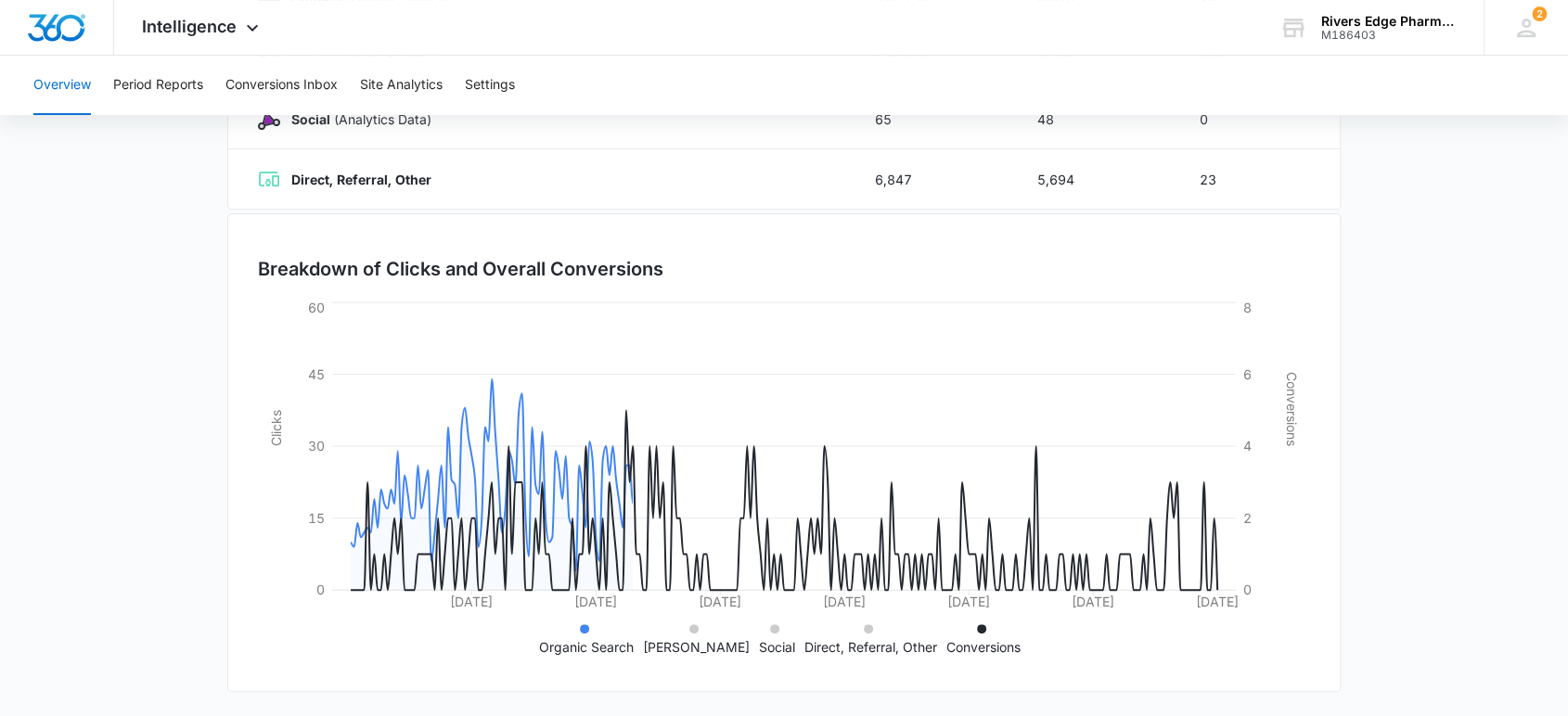
click at [706, 624] on li "[PERSON_NAME]" at bounding box center [696, 637] width 107 height 39
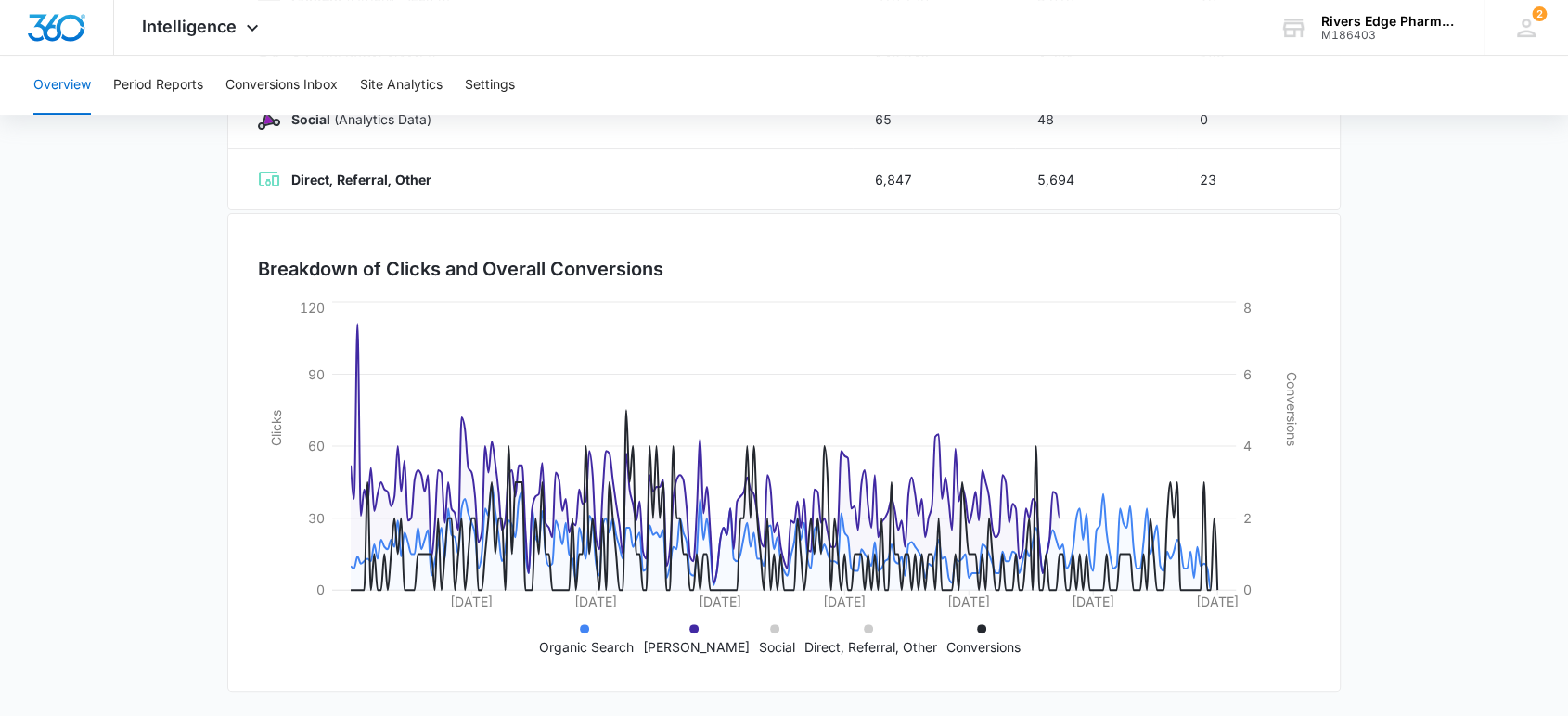
click at [772, 625] on li "Social" at bounding box center [777, 637] width 36 height 39
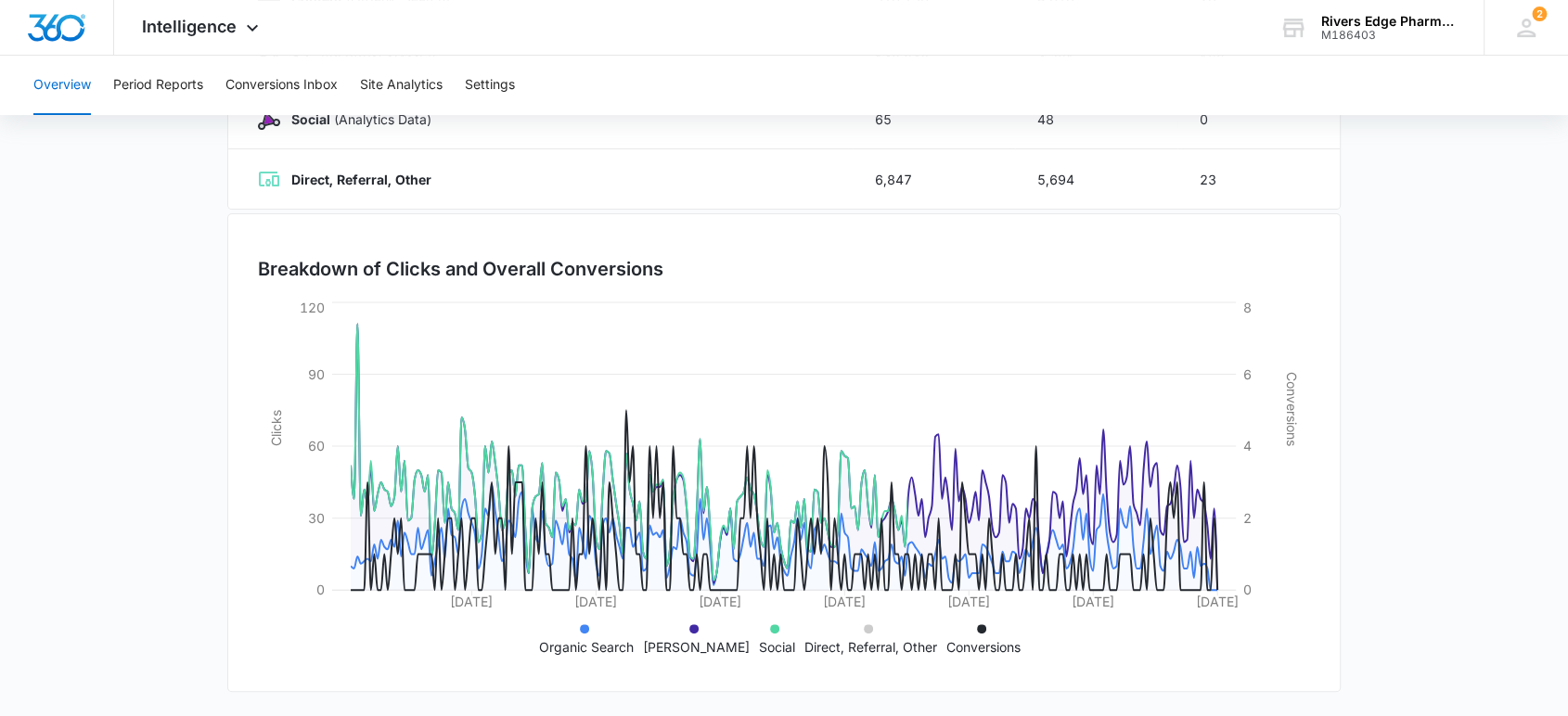
click at [870, 626] on li "Direct, Referral, Other" at bounding box center [870, 637] width 132 height 39
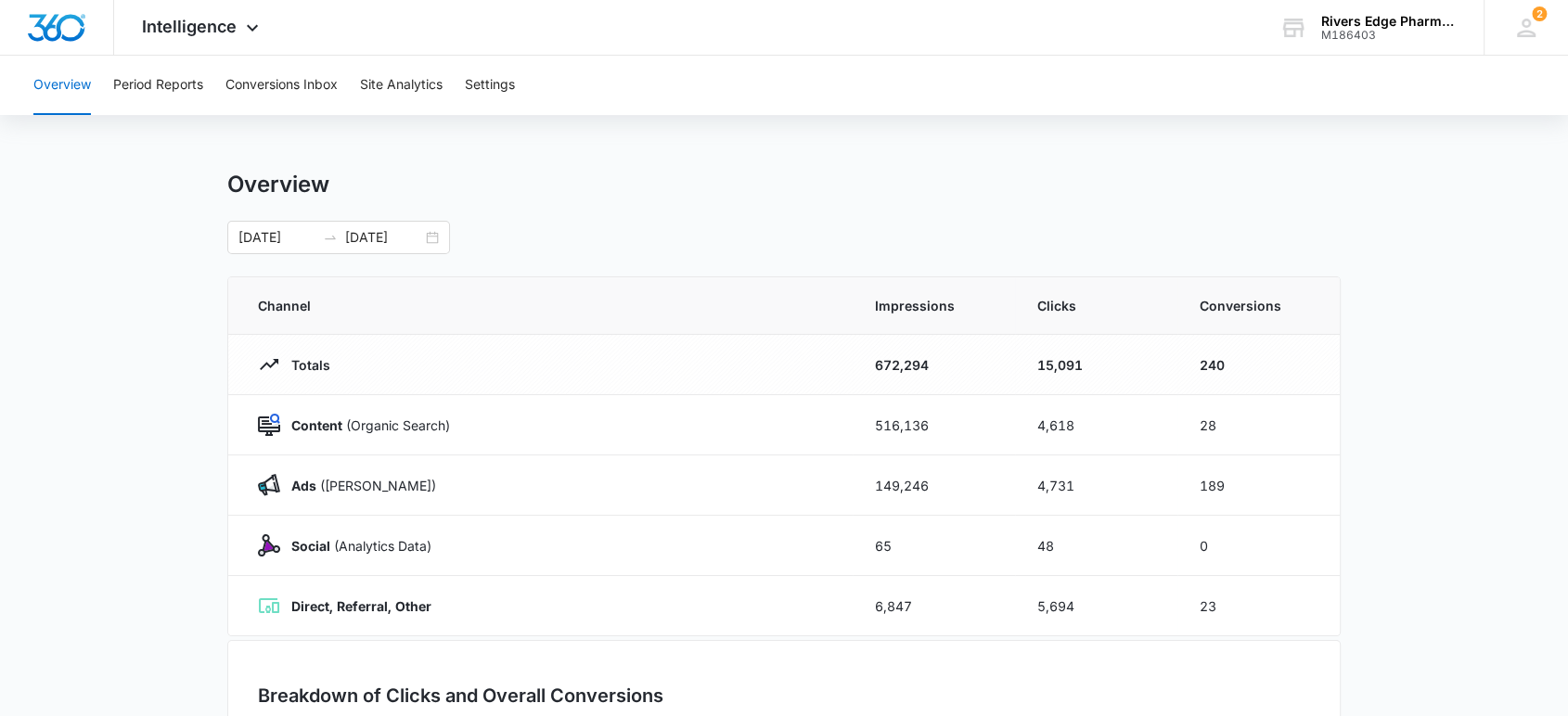
scroll to position [0, 0]
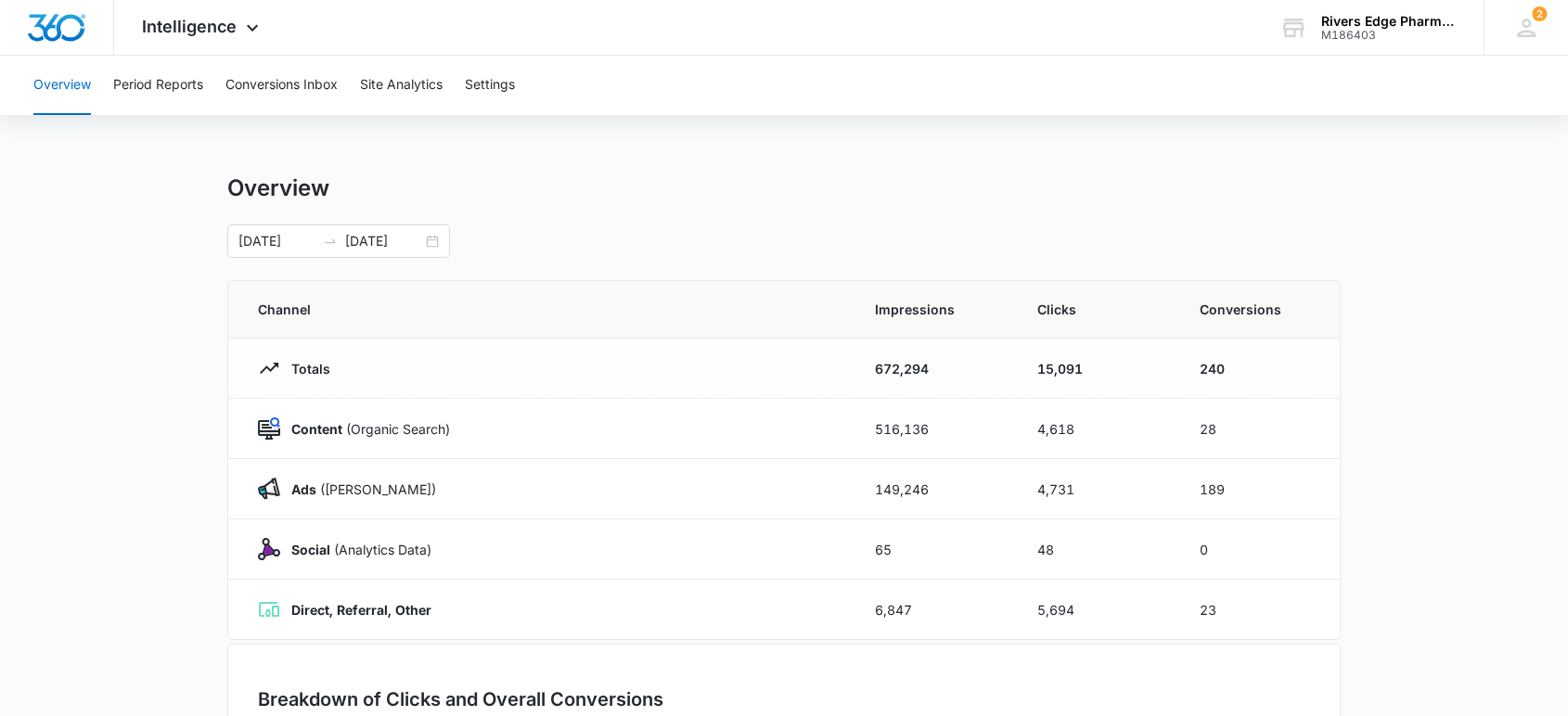
click at [300, 221] on div "Overview 01/01/2025 09/16/2025 Aug 2025 Su Mo Tu We Th Fr Sa 27 28 29 30 31 1 2…" at bounding box center [784, 216] width 1113 height 83
click at [304, 226] on div "01/01/2025 09/16/2025" at bounding box center [338, 241] width 223 height 33
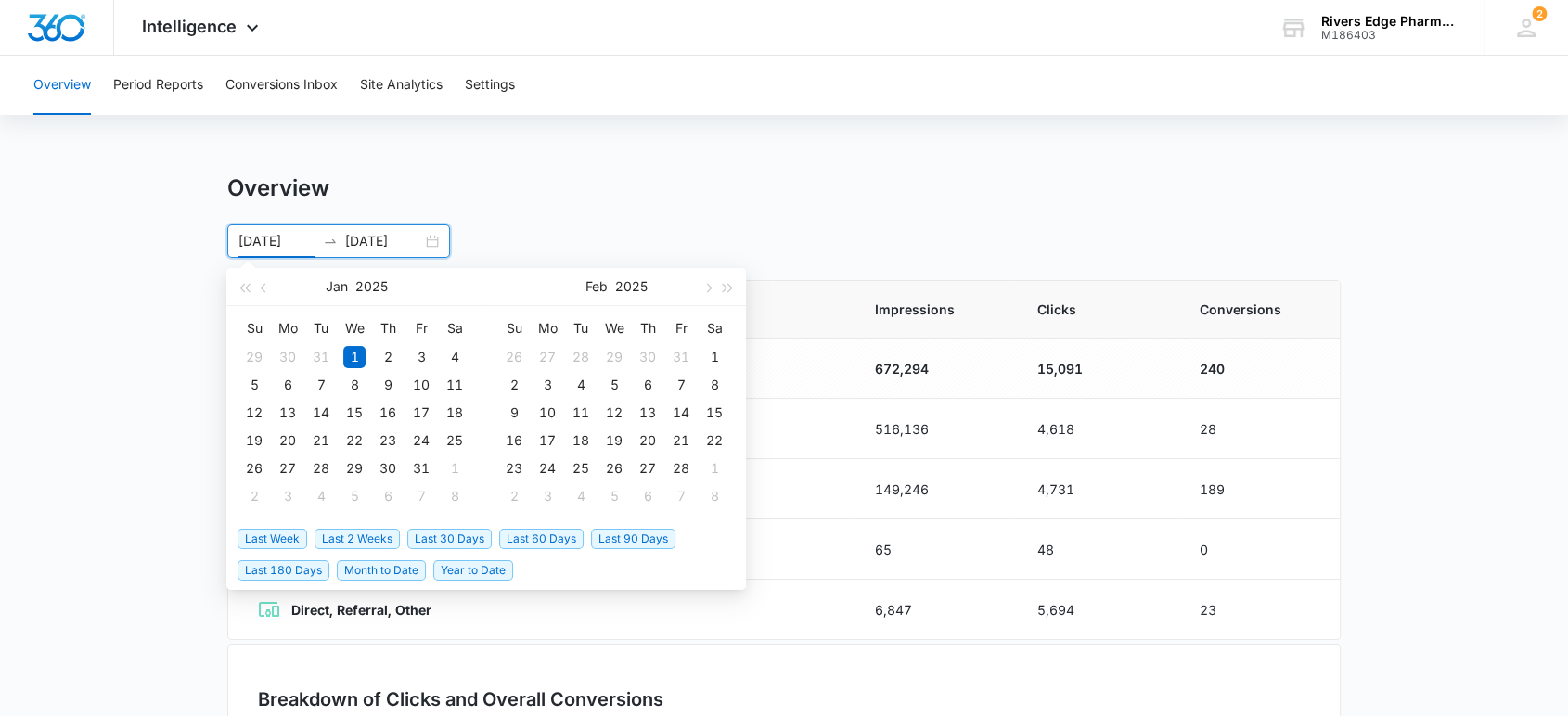
click at [523, 545] on span "Last 60 Days" at bounding box center [541, 539] width 84 height 21
type input "07/17/2025"
type input "09/15/2025"
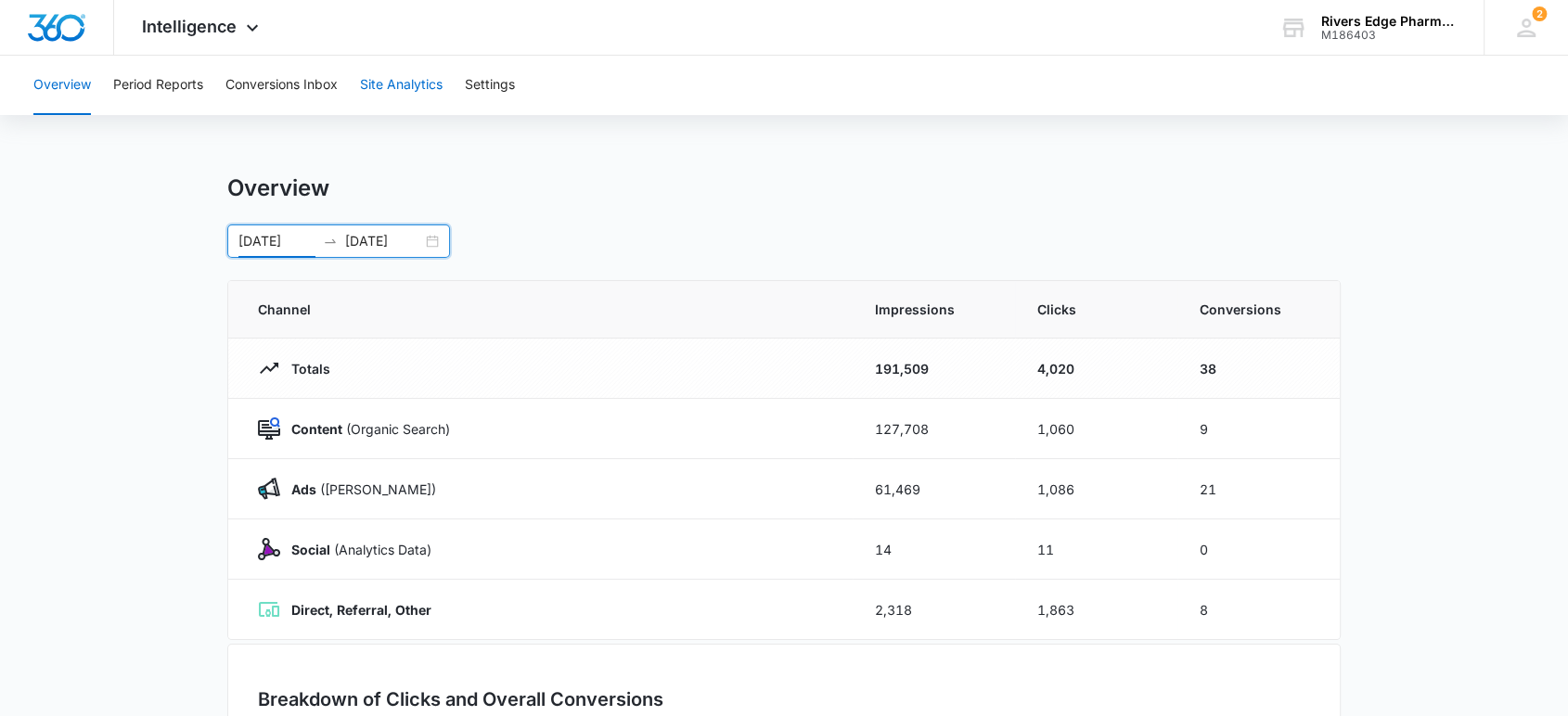
click at [384, 81] on button "Site Analytics" at bounding box center [401, 85] width 82 height 60
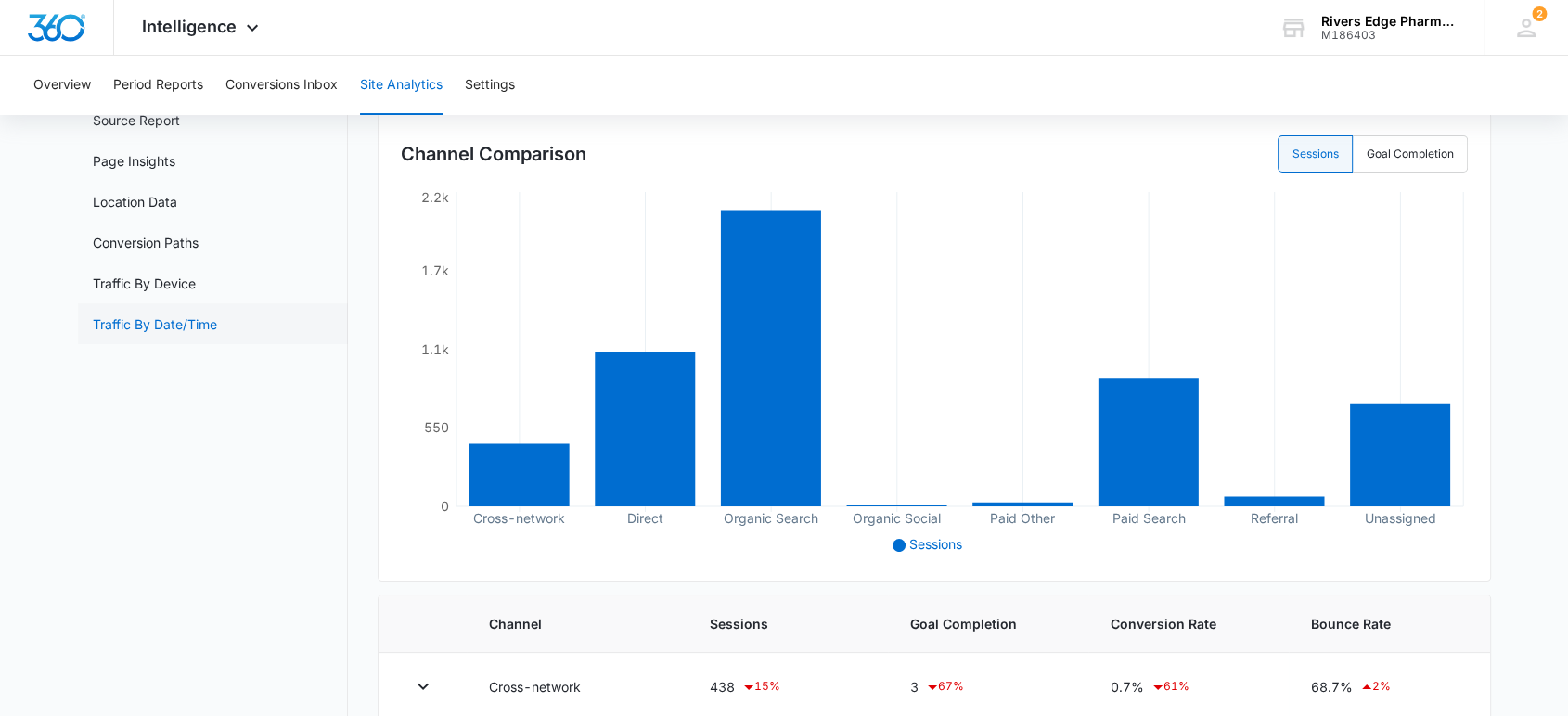
scroll to position [103, 0]
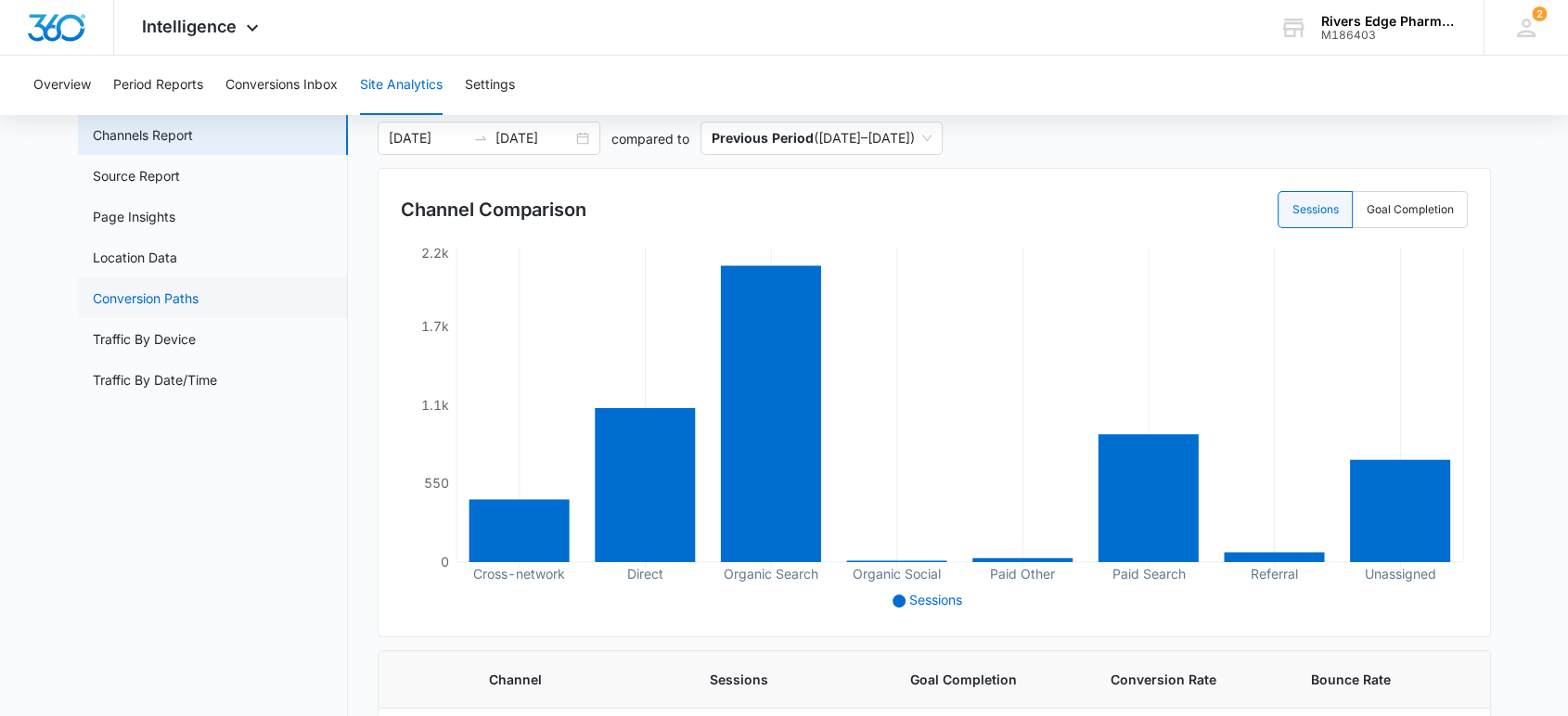
click at [169, 288] on link "Conversion Paths" at bounding box center [146, 298] width 106 height 20
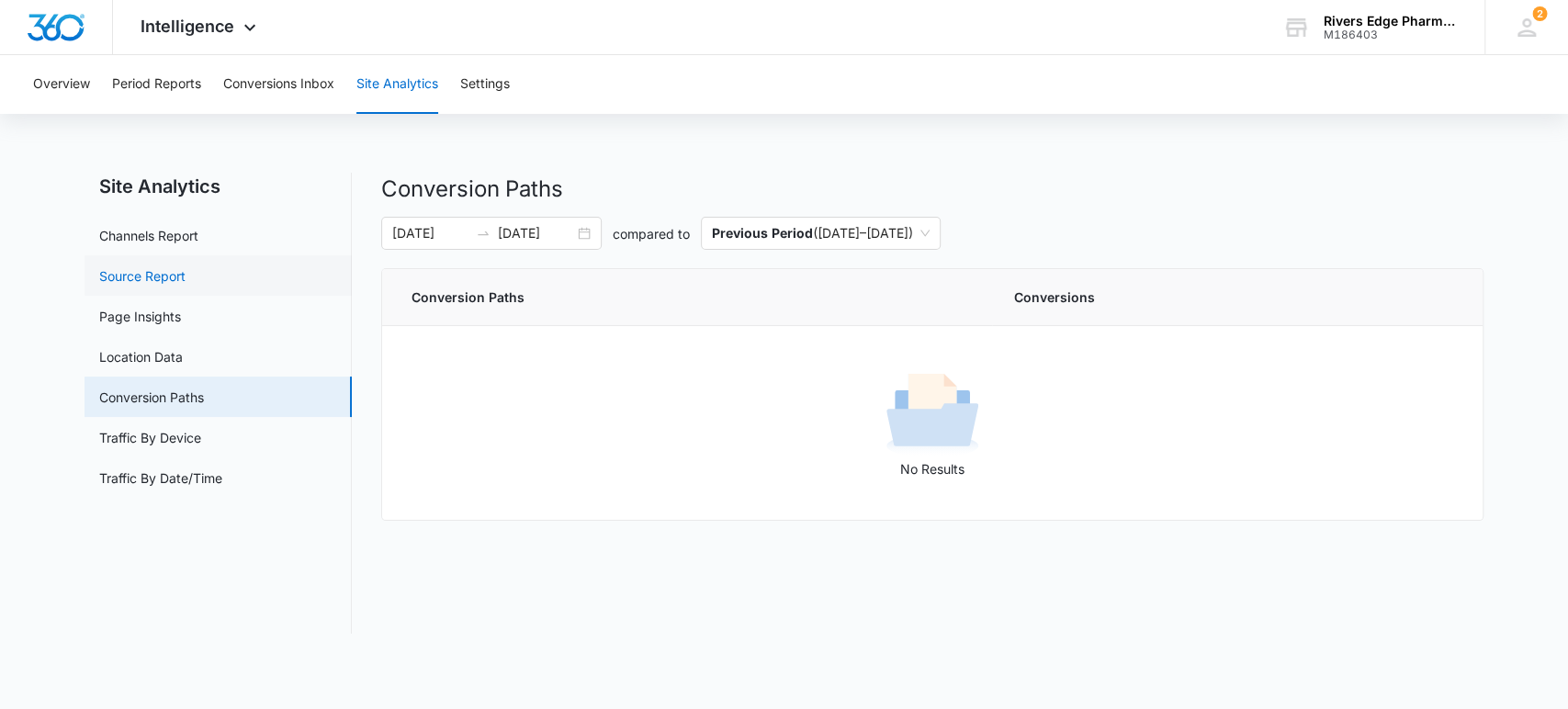
click at [167, 274] on link "Source Report" at bounding box center [142, 276] width 86 height 20
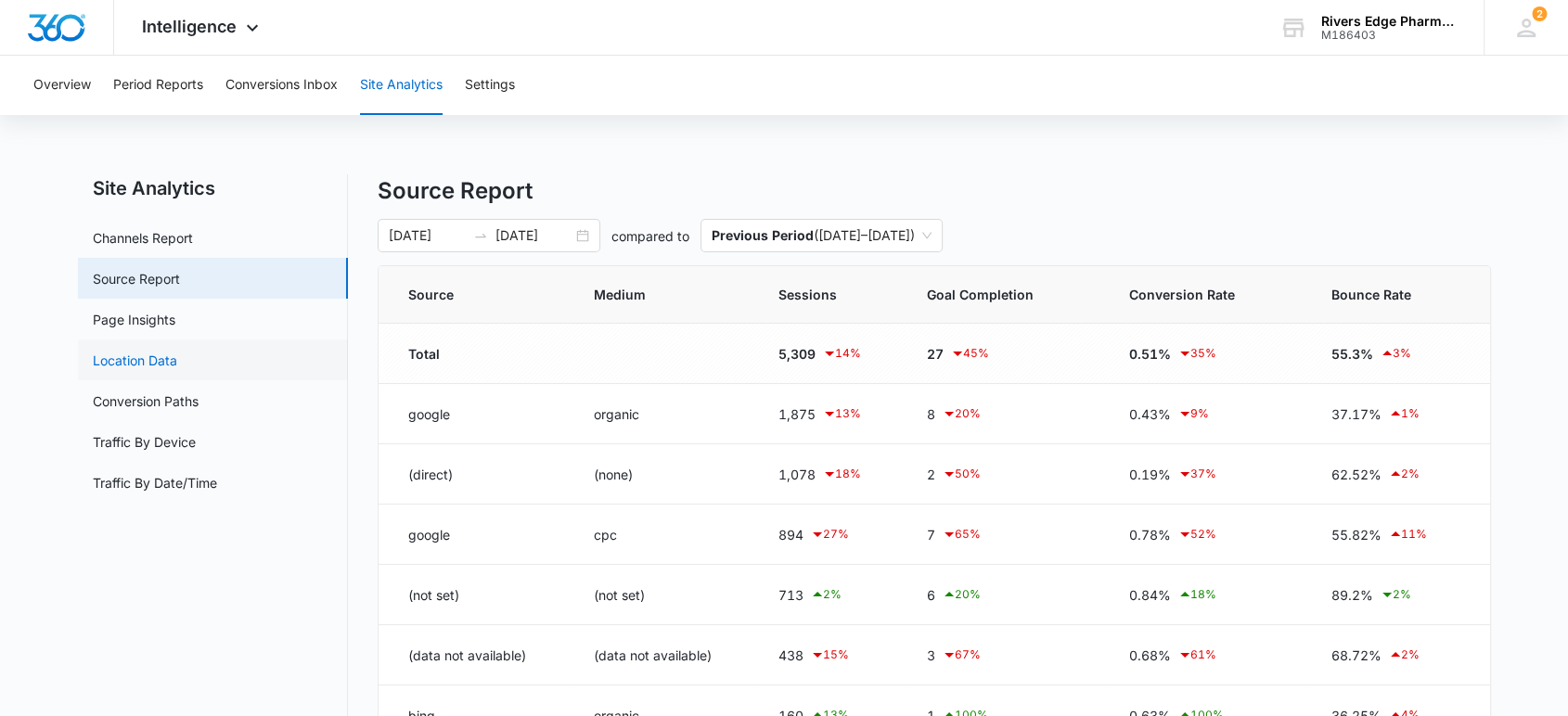
click at [175, 358] on link "Location Data" at bounding box center [134, 360] width 84 height 20
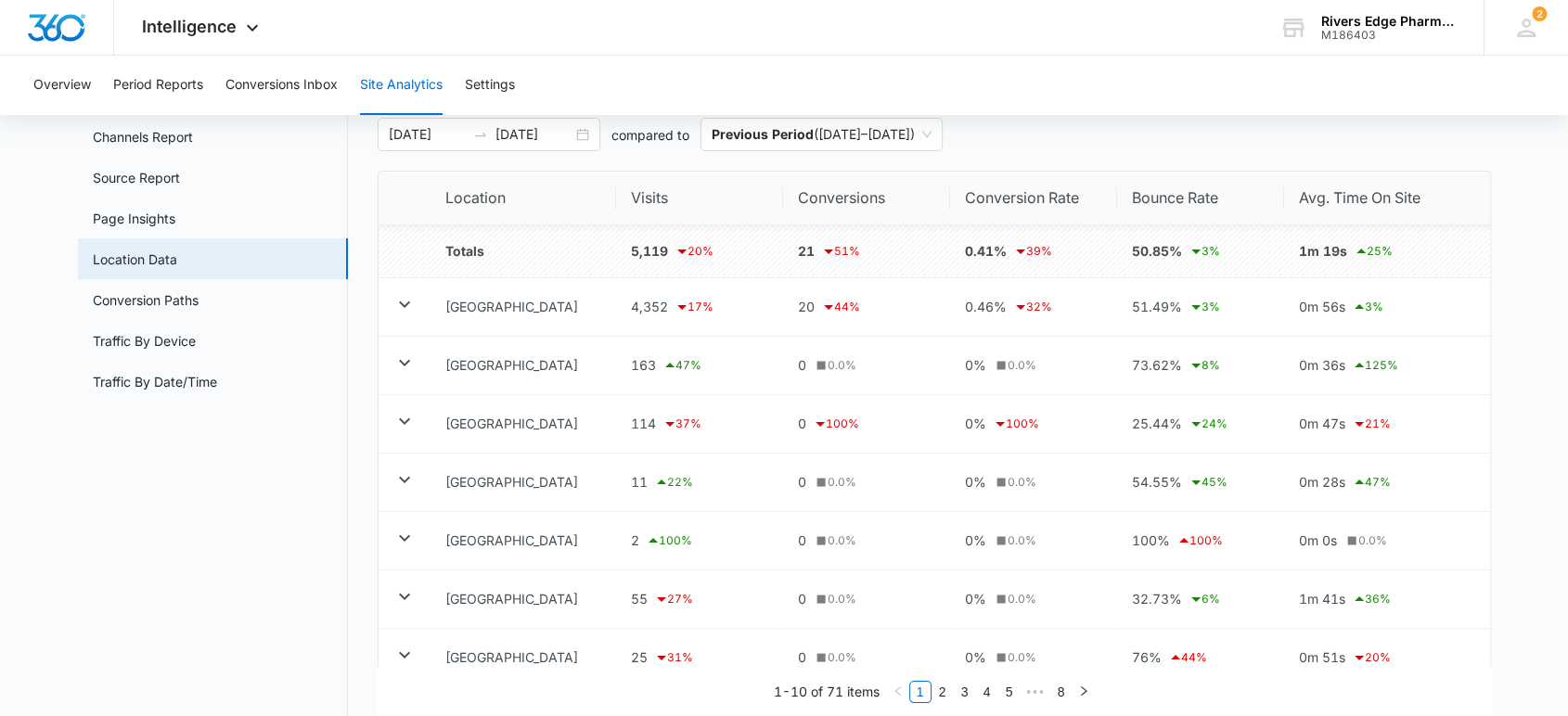
scroll to position [103, 0]
click at [397, 304] on icon at bounding box center [405, 302] width 23 height 23
